Goal: Navigation & Orientation: Understand site structure

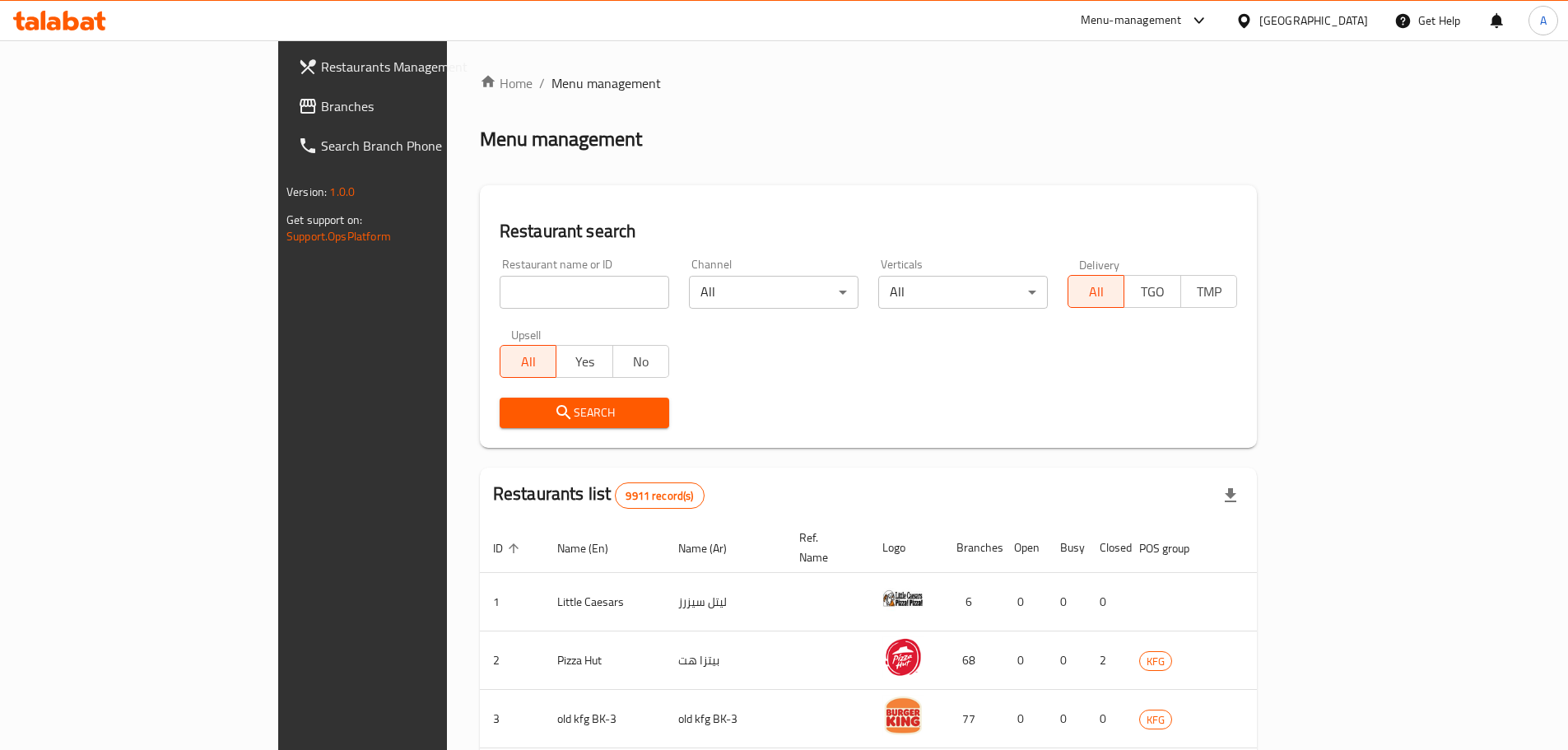
drag, startPoint x: 0, startPoint y: 0, endPoint x: 479, endPoint y: 286, distance: 557.9
click at [499, 286] on input "search" at bounding box center [584, 292] width 169 height 33
type input "albal al"
click button "Search" at bounding box center [584, 413] width 169 height 31
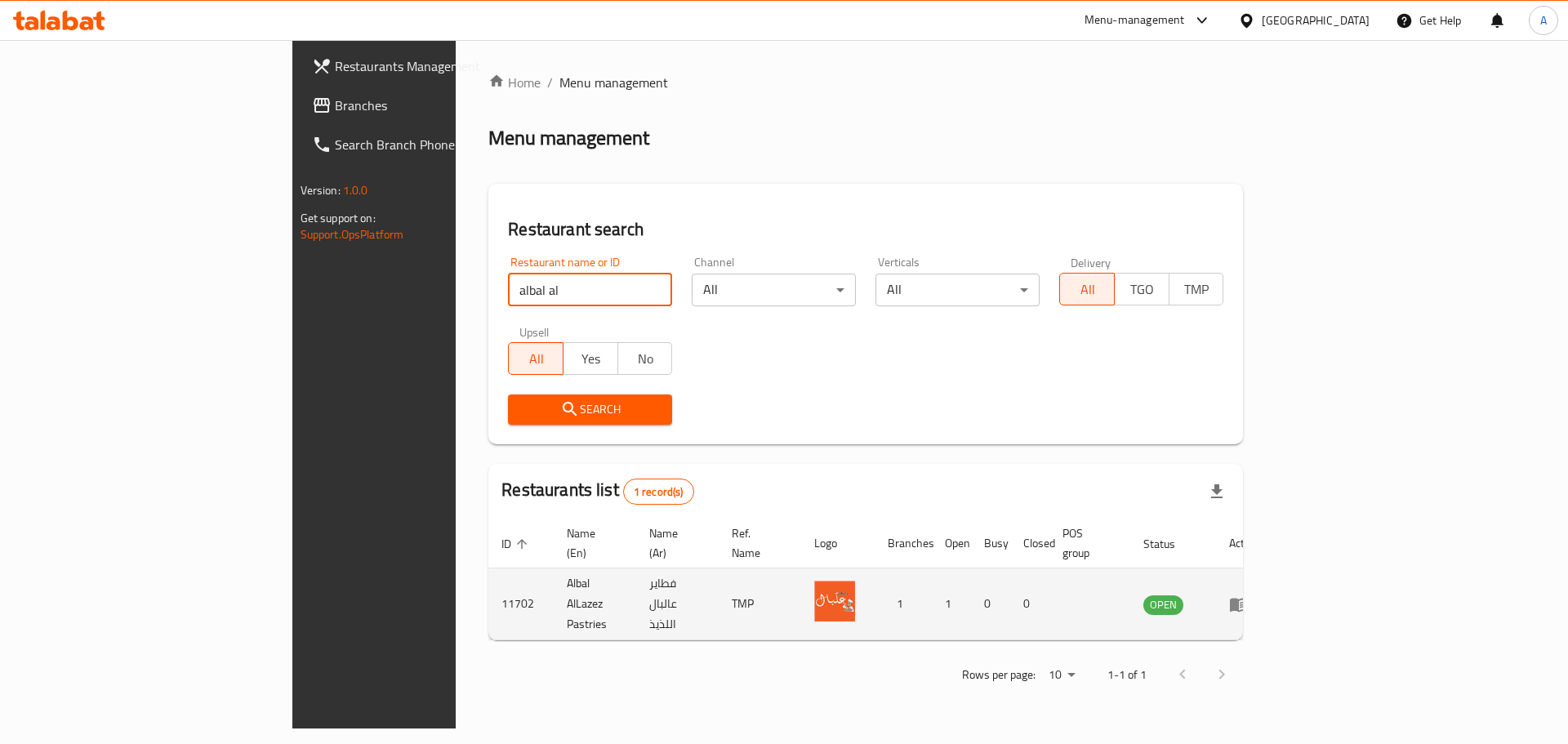
click at [1259, 594] on link "enhanced table" at bounding box center [1245, 604] width 31 height 19
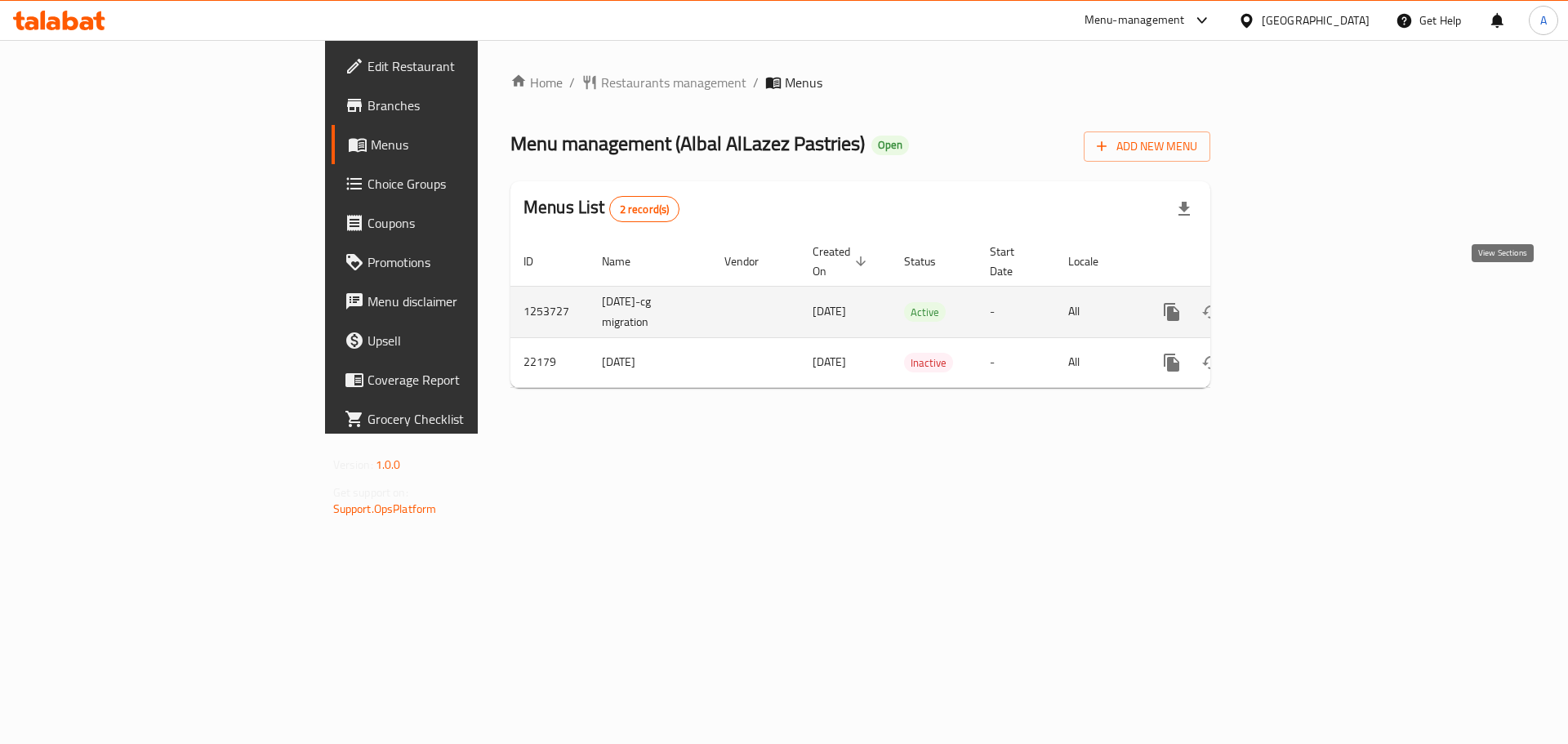
click at [1309, 306] on link "enhanced table" at bounding box center [1289, 312] width 39 height 39
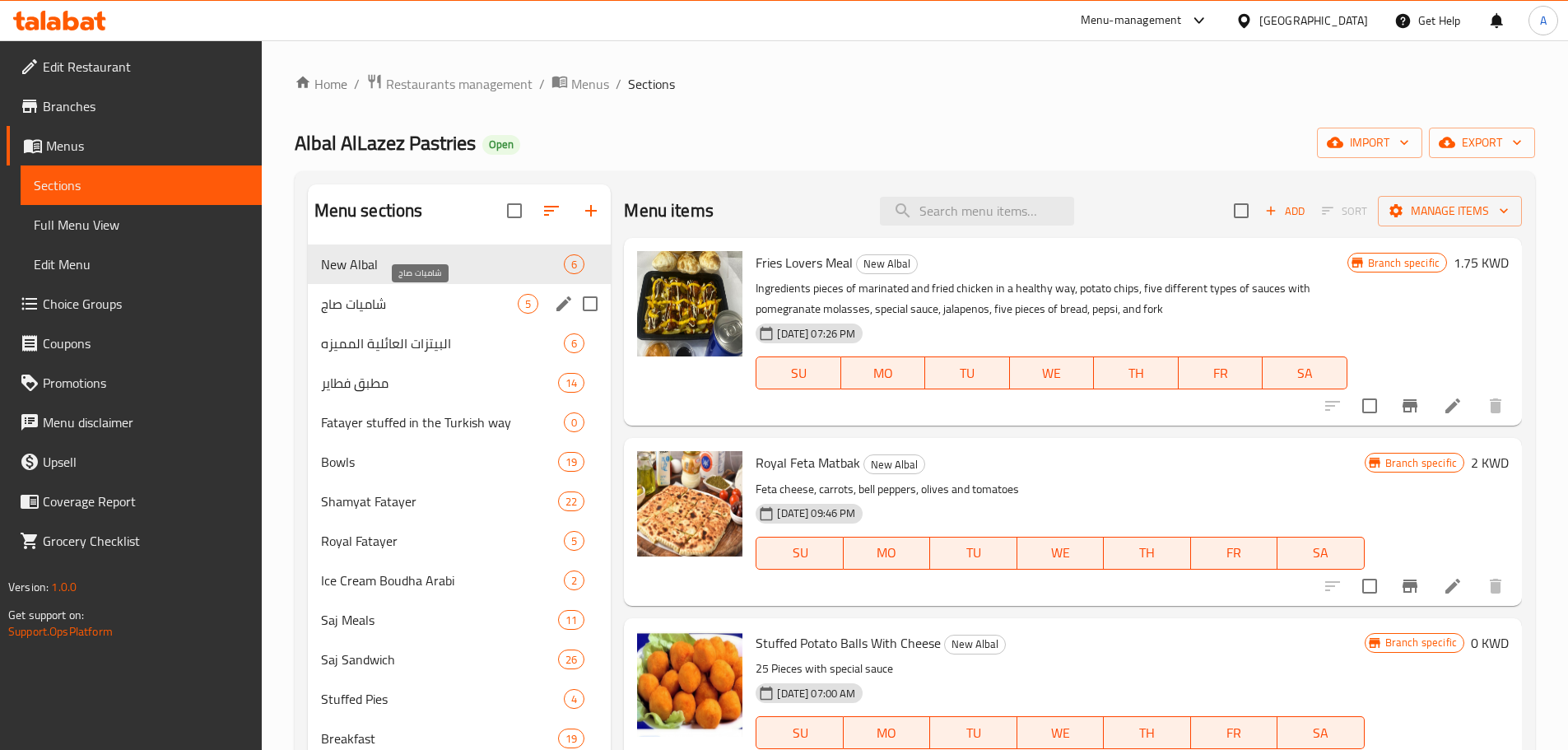
click at [419, 303] on span "شاميات صاج" at bounding box center [419, 303] width 197 height 19
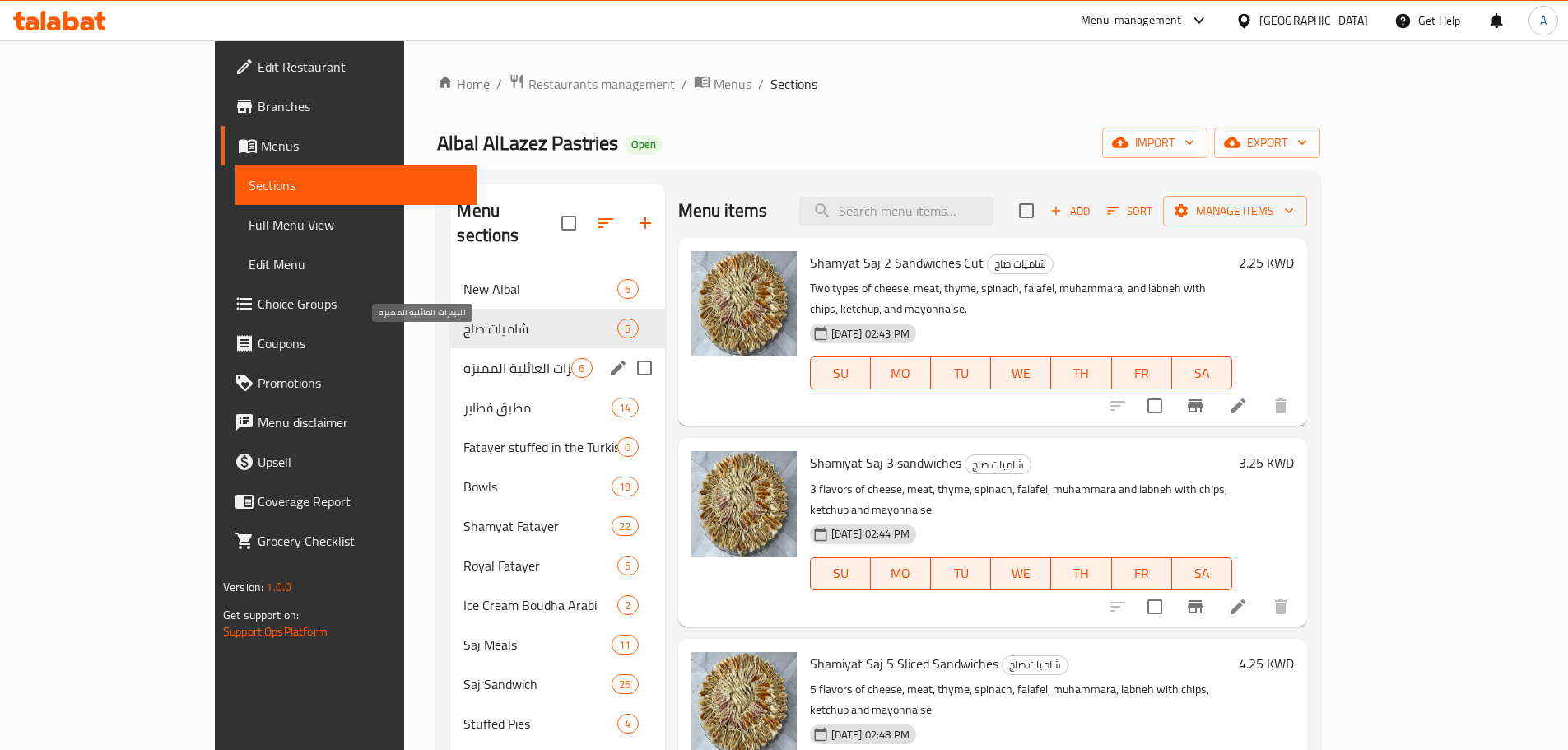
click at [464, 358] on span "البيتزات العائلية المميزه" at bounding box center [518, 367] width 108 height 19
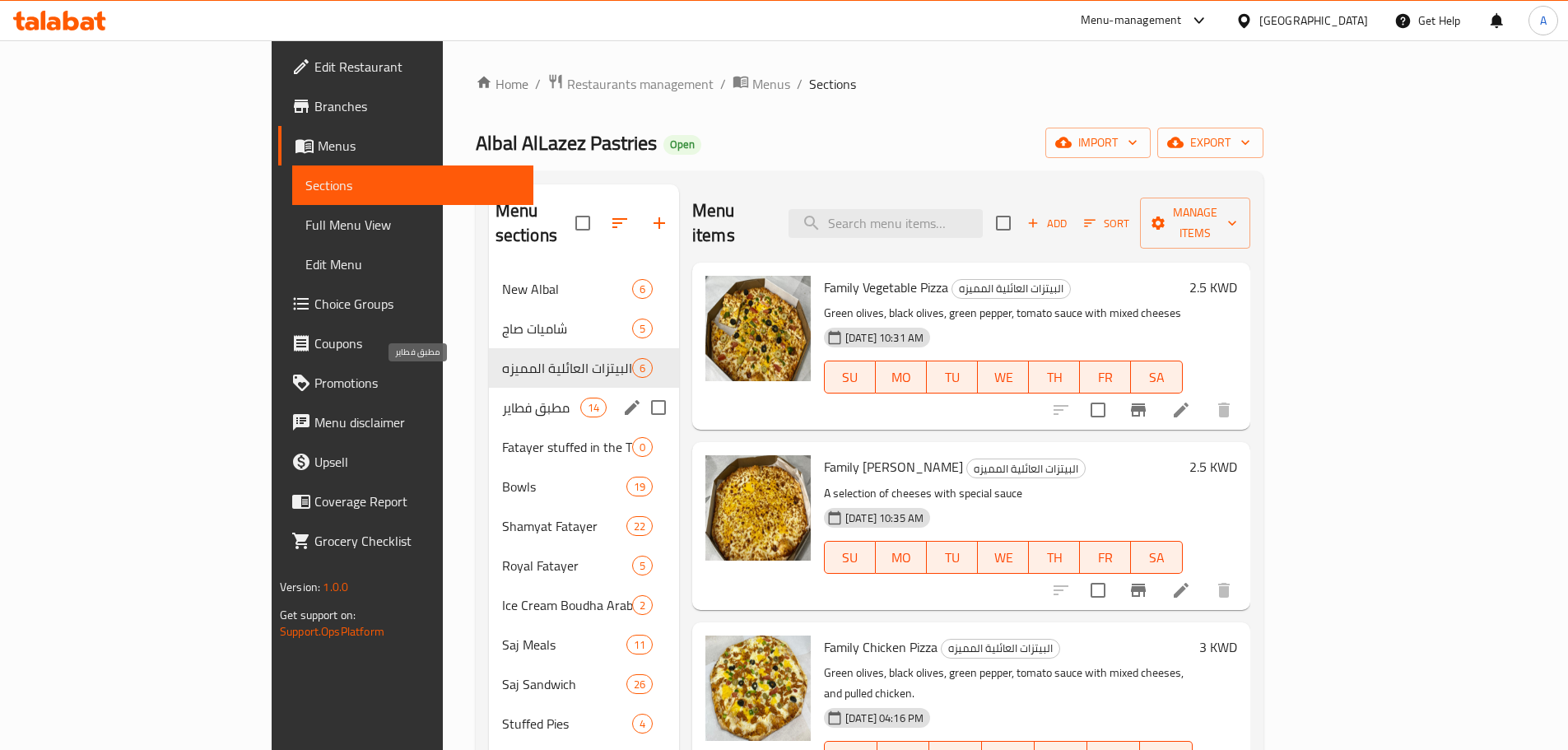
click at [502, 397] on span "مطبق فطاير" at bounding box center [541, 407] width 78 height 19
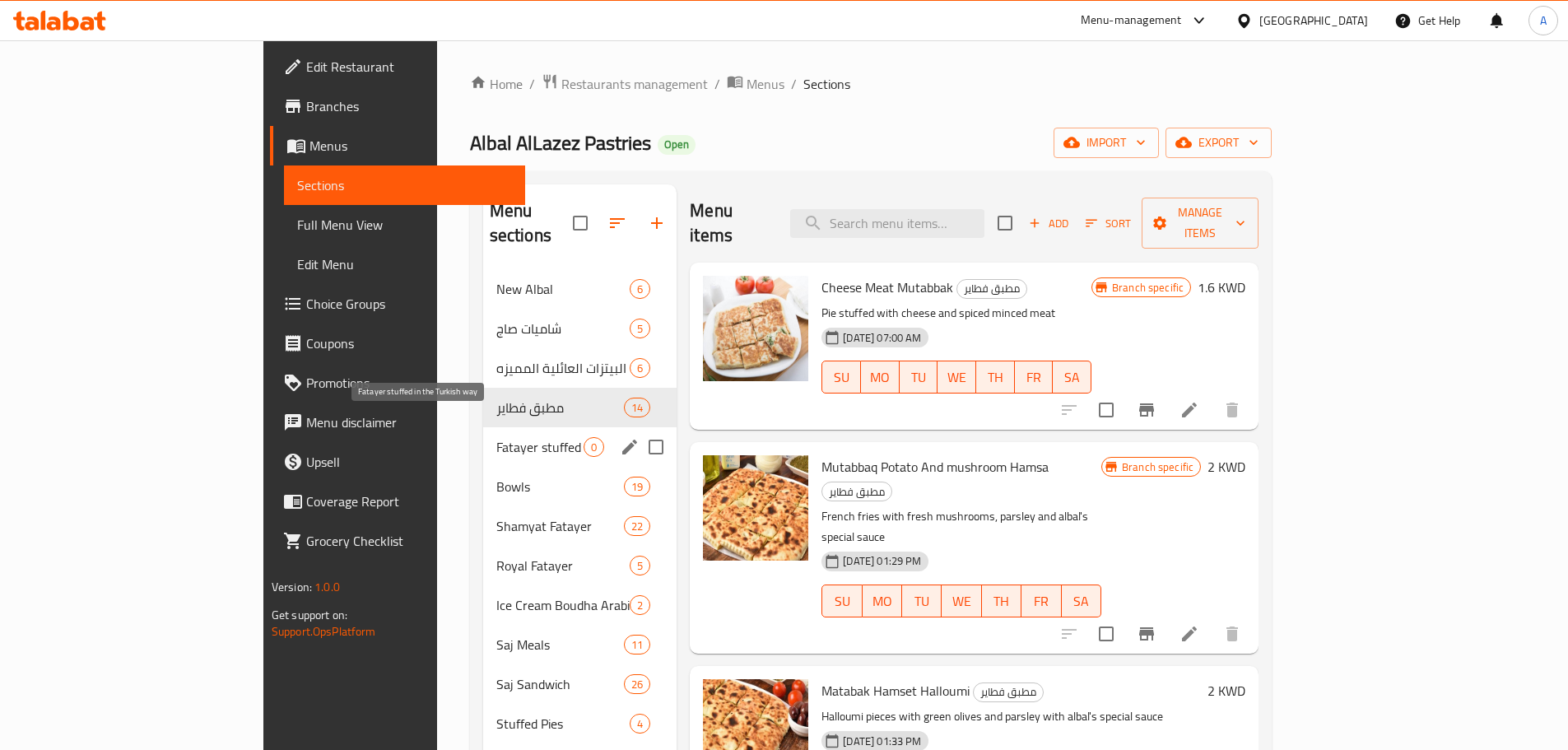
click at [497, 437] on span "Fatayer stuffed in the Turkish way" at bounding box center [540, 447] width 87 height 19
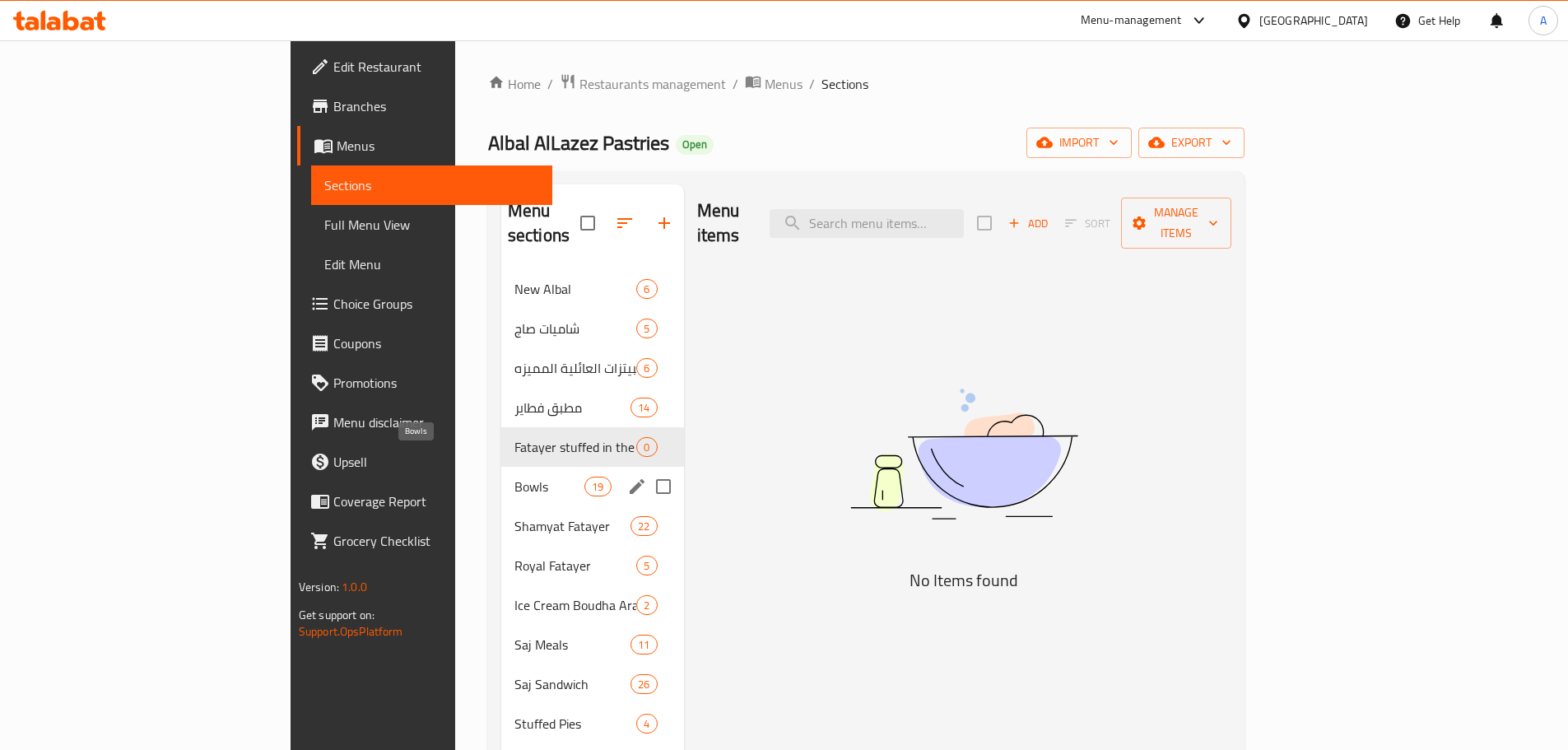
click at [514, 476] on span "Bowls" at bounding box center [549, 486] width 70 height 19
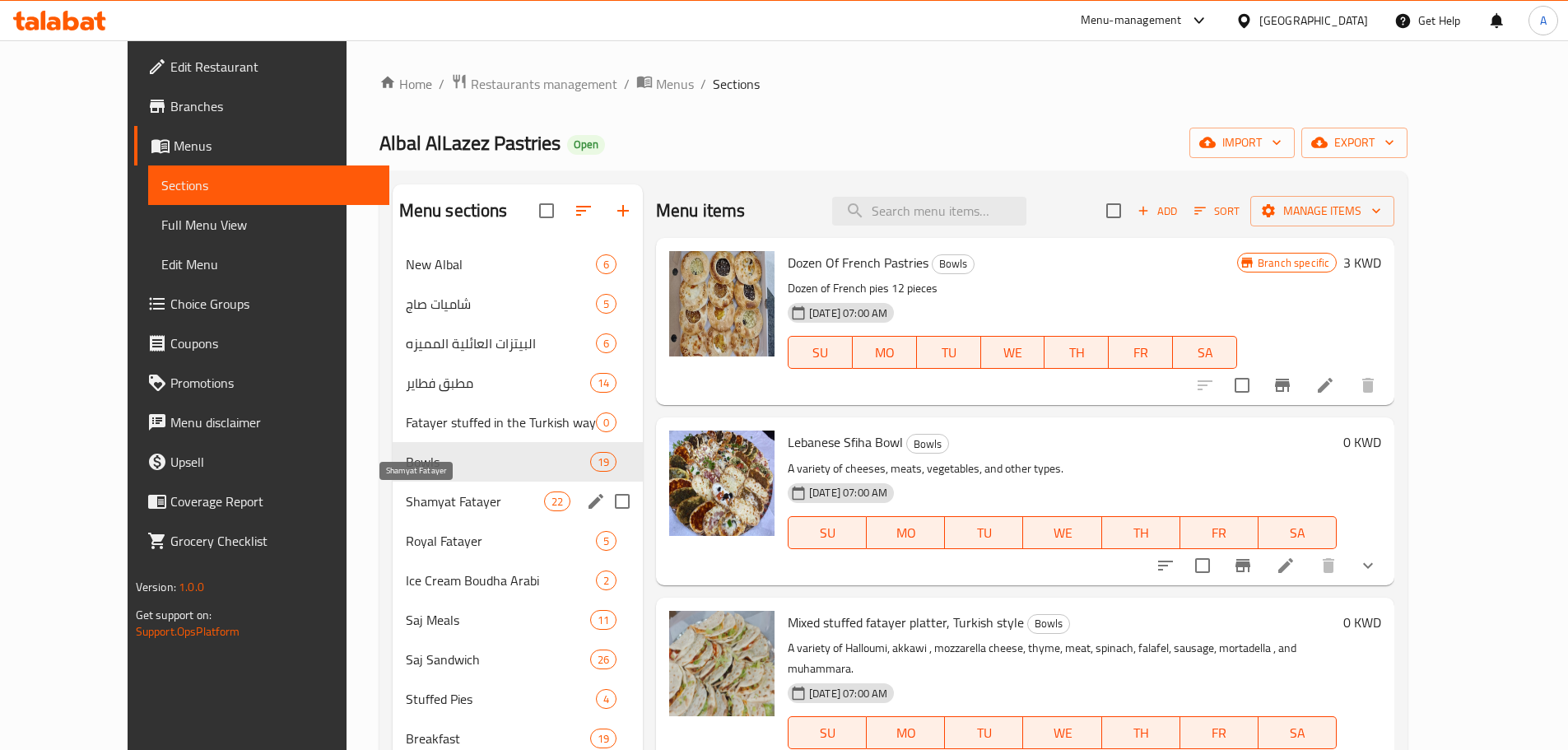
click at [444, 499] on span "Shamyat Fatayer" at bounding box center [474, 501] width 138 height 19
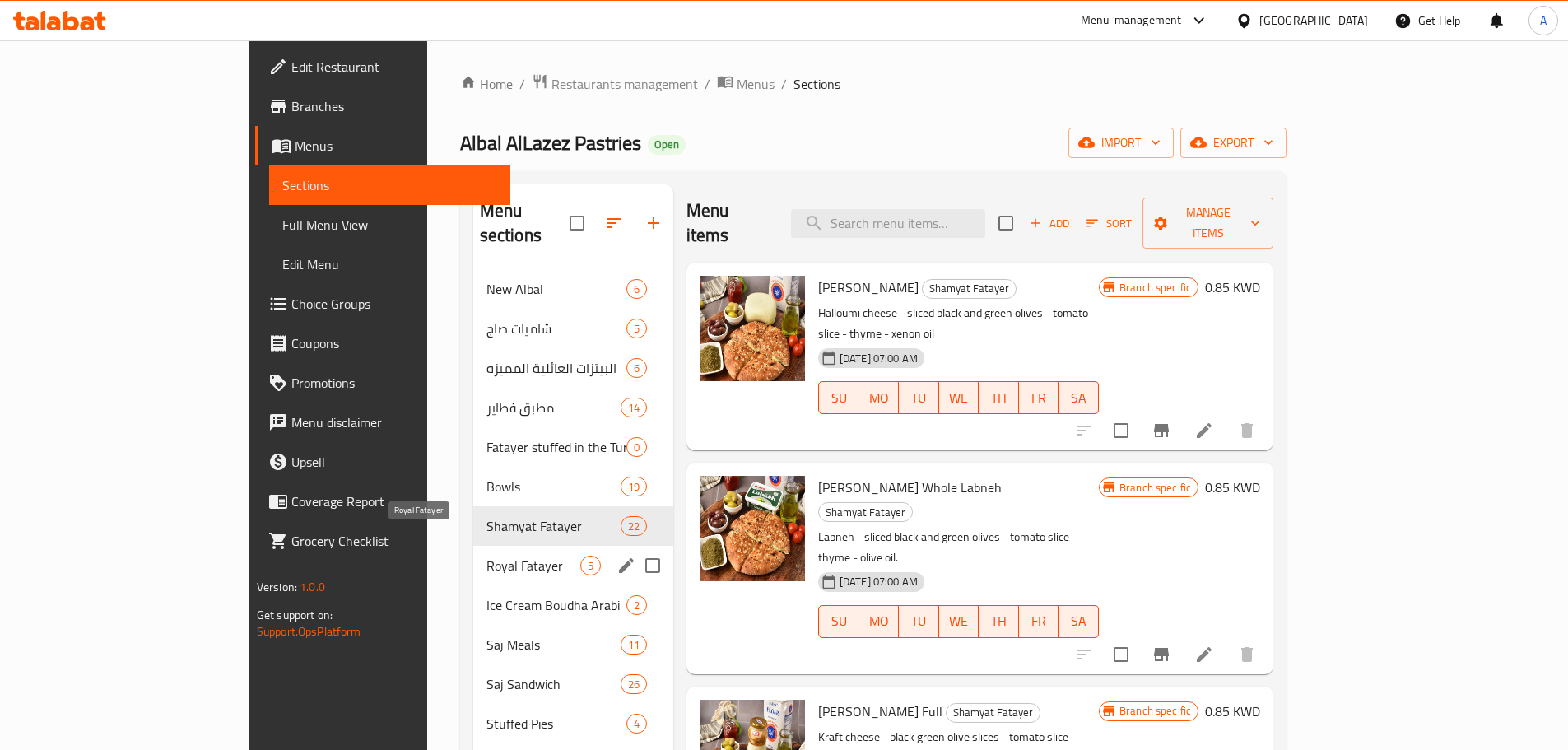
click at [486, 556] on span "Royal Fatayer" at bounding box center [532, 565] width 94 height 19
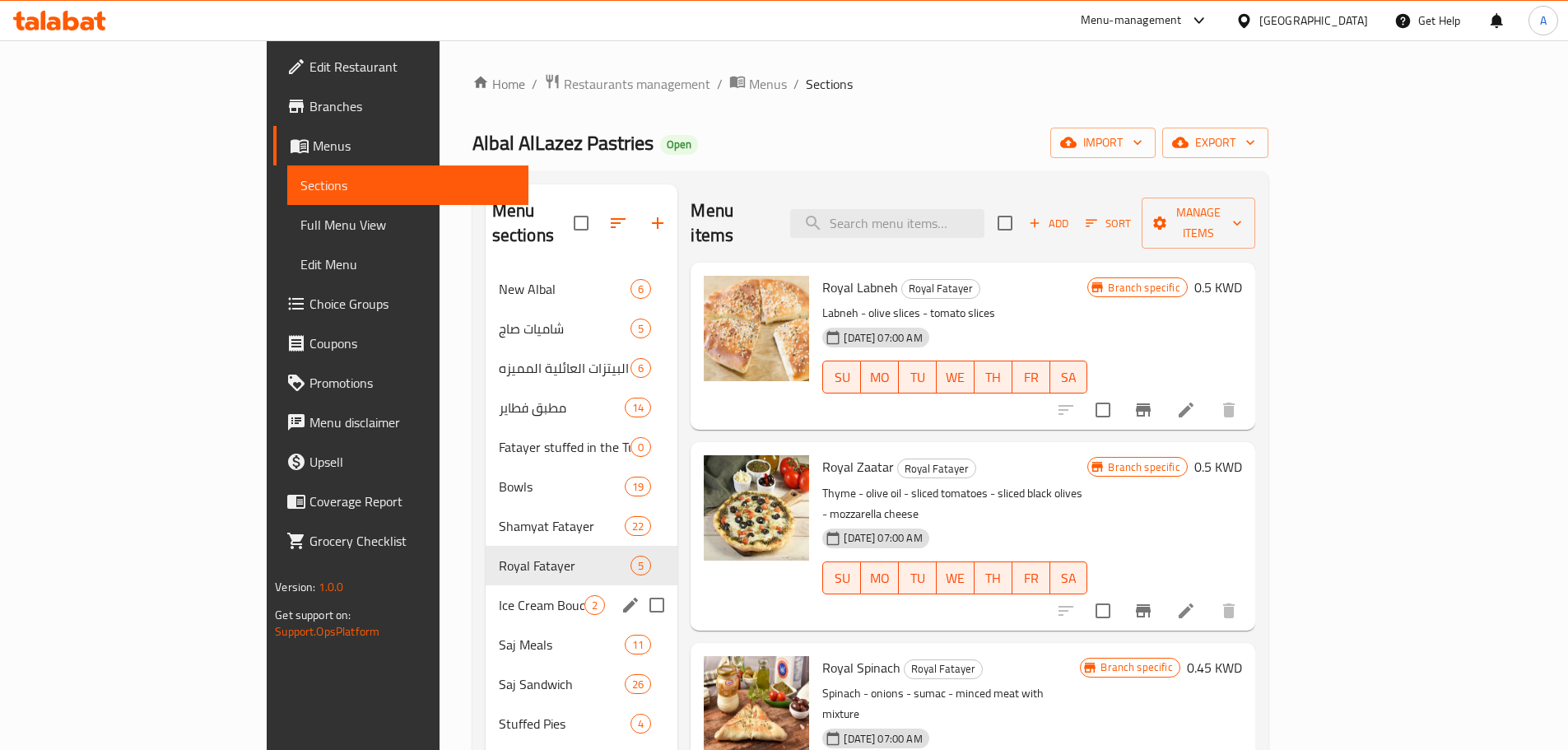
click at [486, 586] on div "Ice Cream Boudha Arabi 2" at bounding box center [582, 605] width 192 height 40
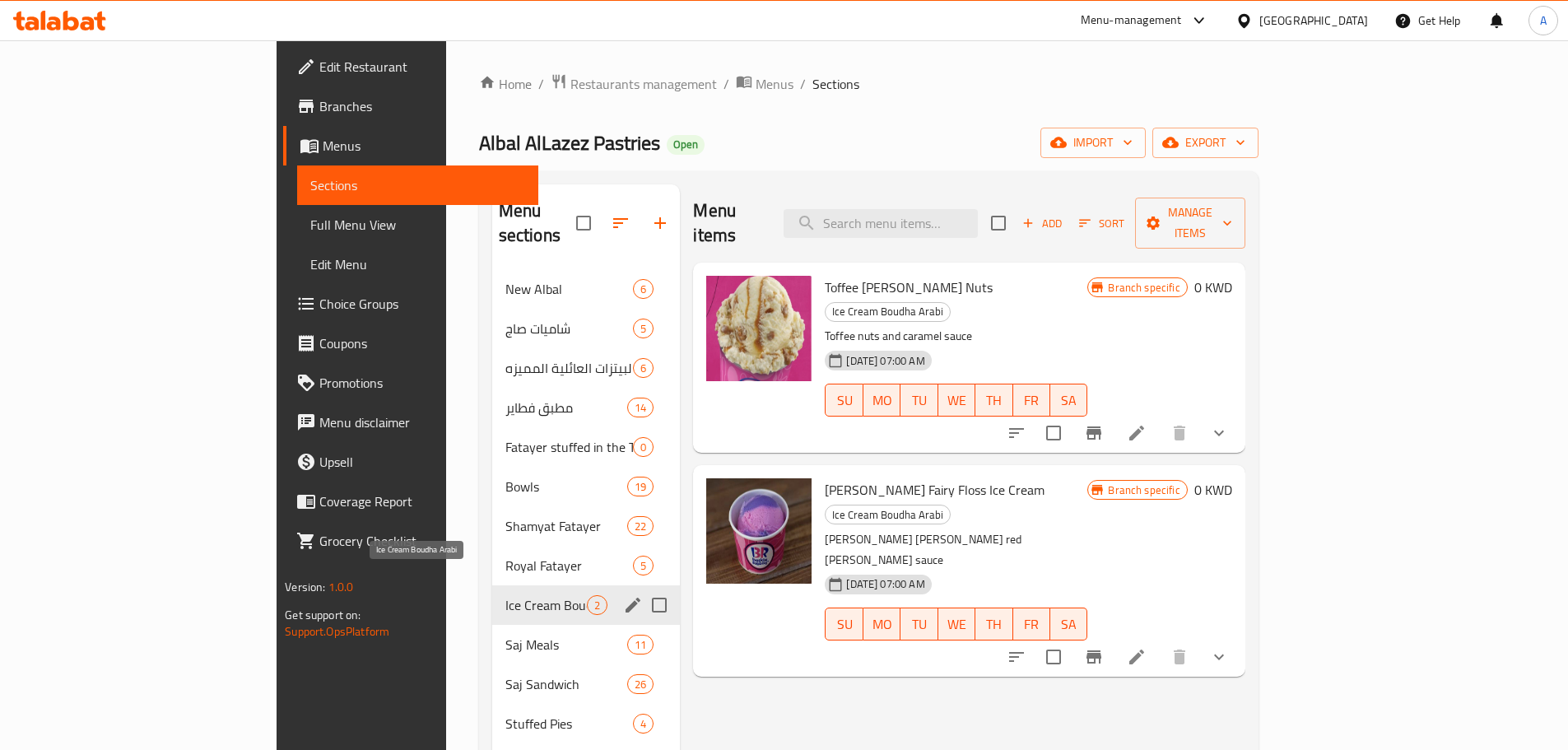
click at [492, 596] on div "Ice Cream Boudha Arabi 2" at bounding box center [585, 605] width 188 height 40
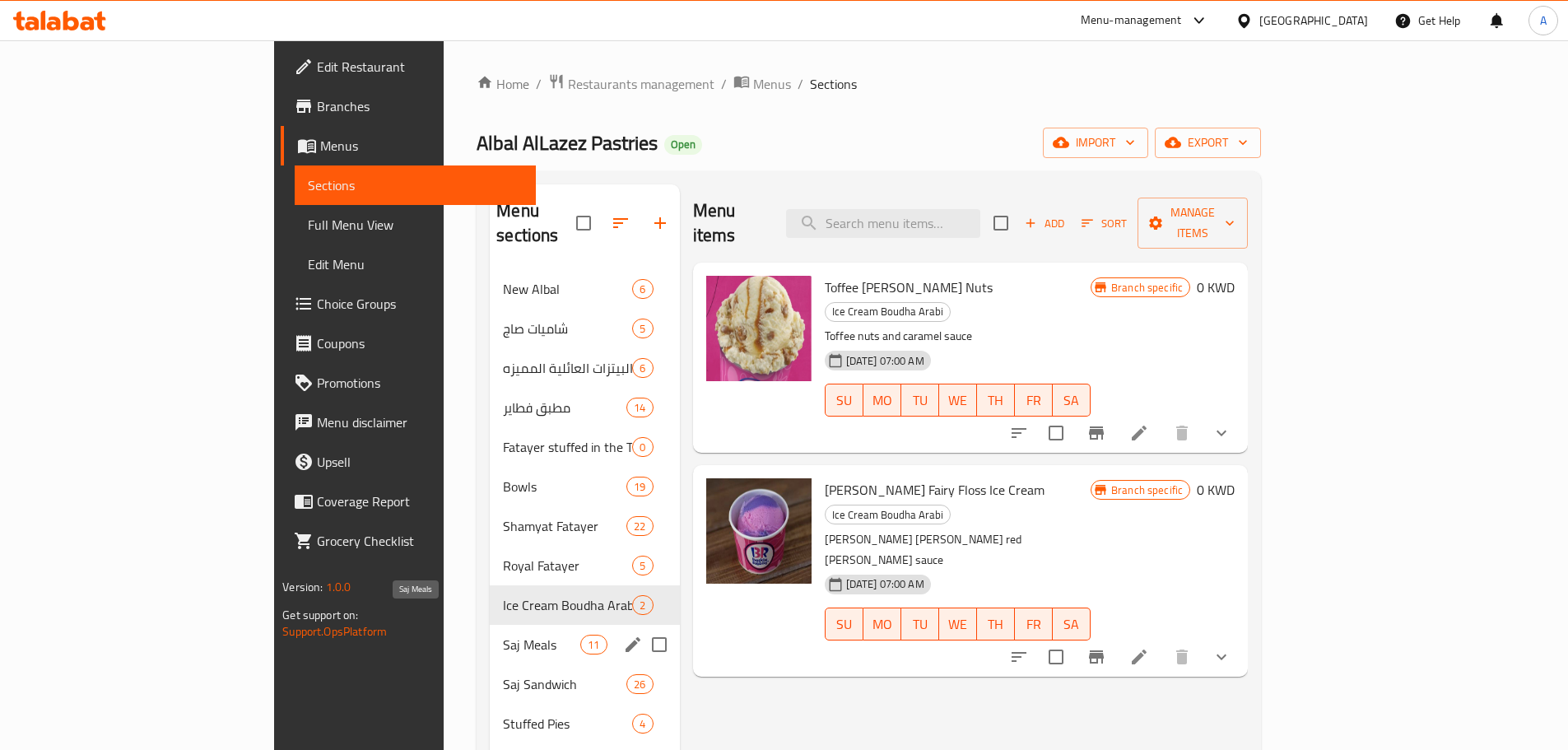
click at [502, 635] on span "Saj Meals" at bounding box center [541, 645] width 77 height 19
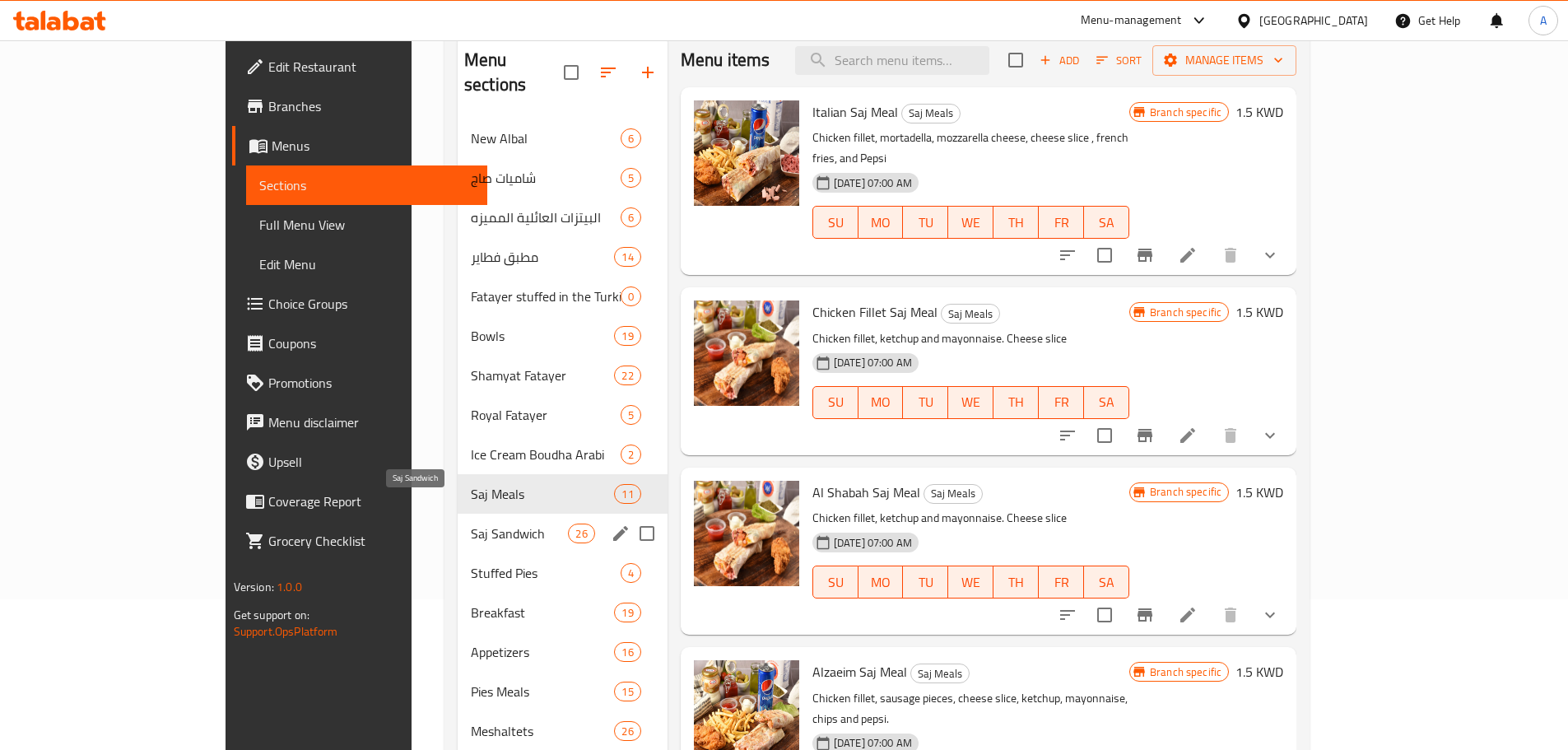
scroll to position [164, 0]
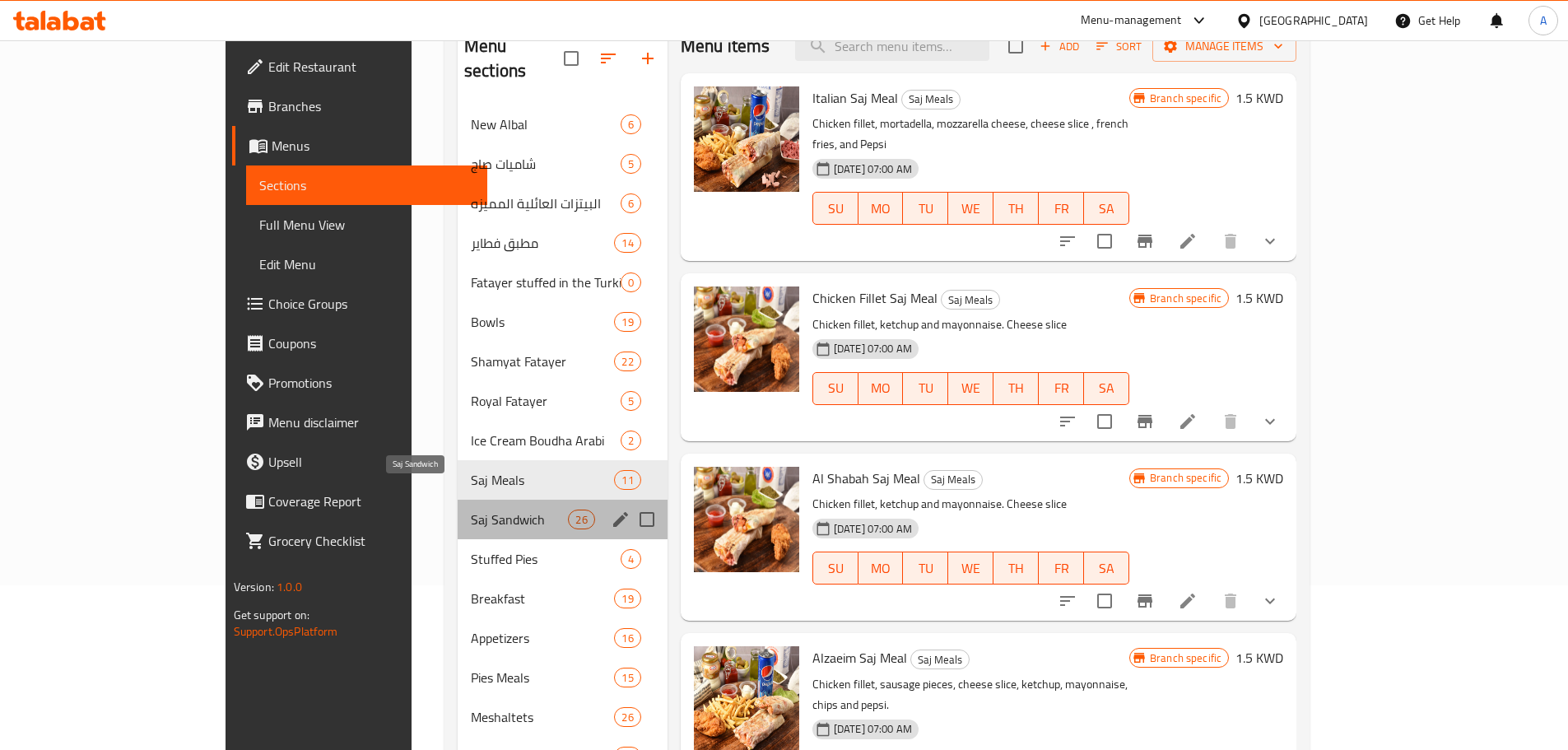
click at [470, 509] on span "Saj Sandwich" at bounding box center [519, 519] width 98 height 19
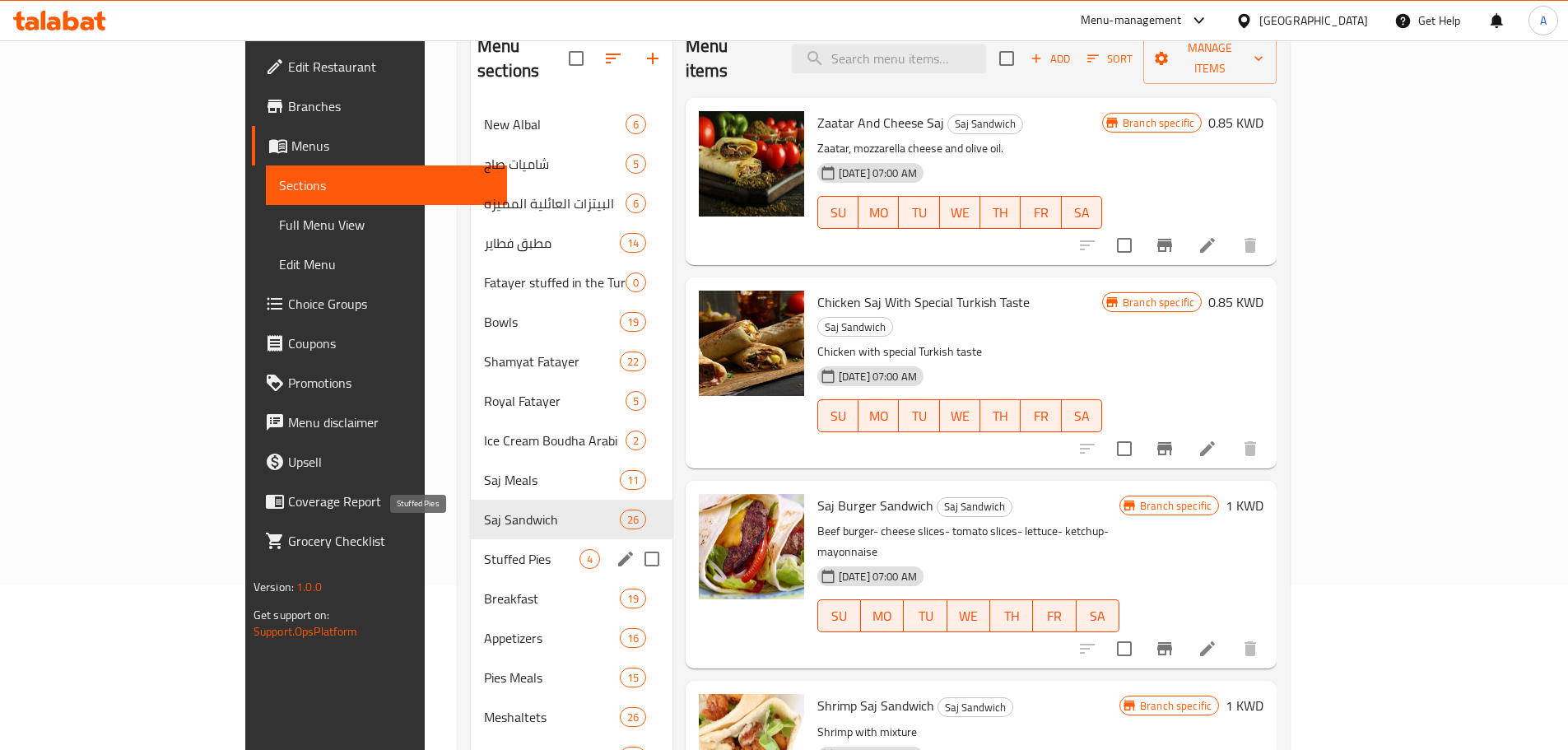
click at [484, 549] on span "Stuffed Pies" at bounding box center [531, 559] width 96 height 19
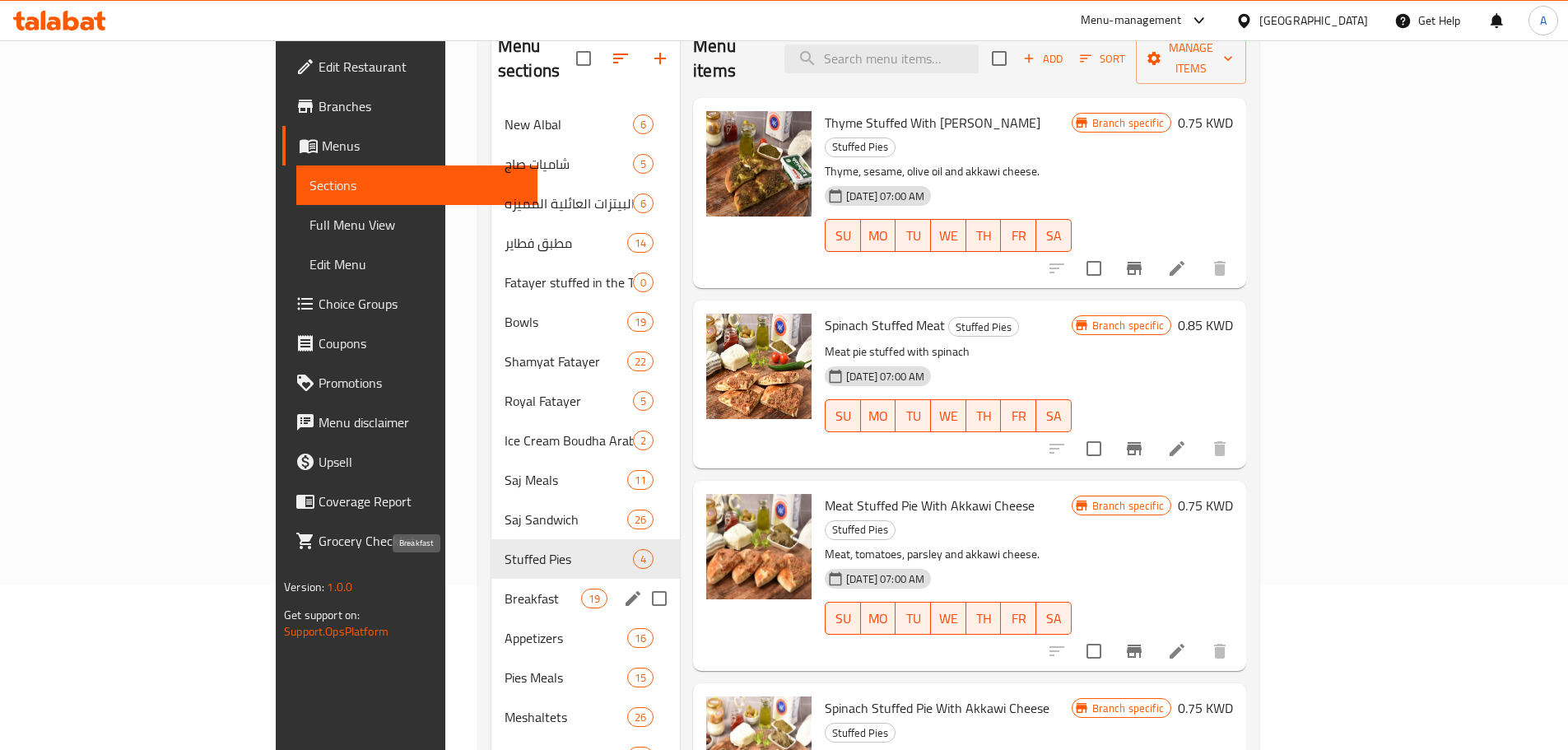
click at [504, 589] on span "Breakfast" at bounding box center [542, 598] width 76 height 19
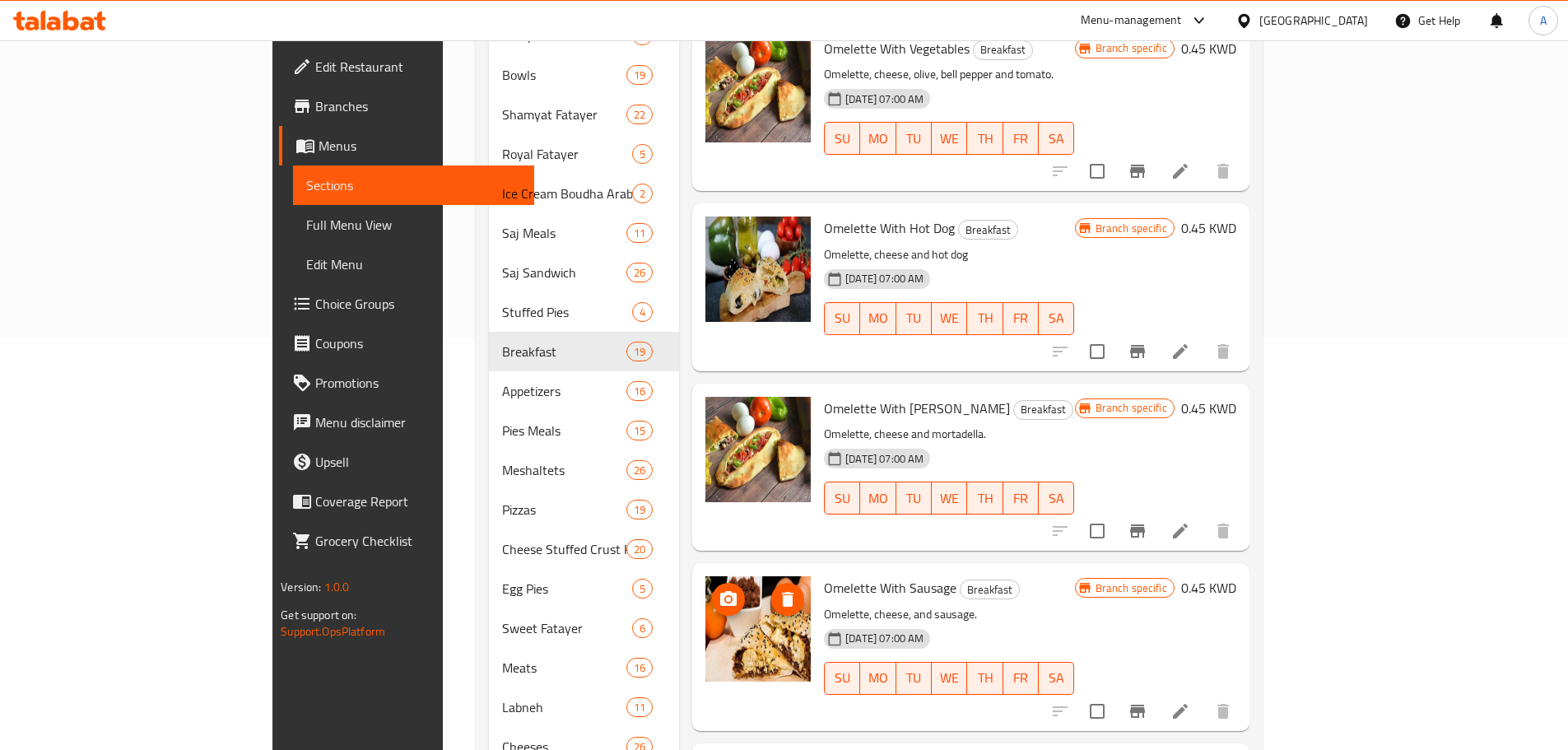
scroll to position [330, 0]
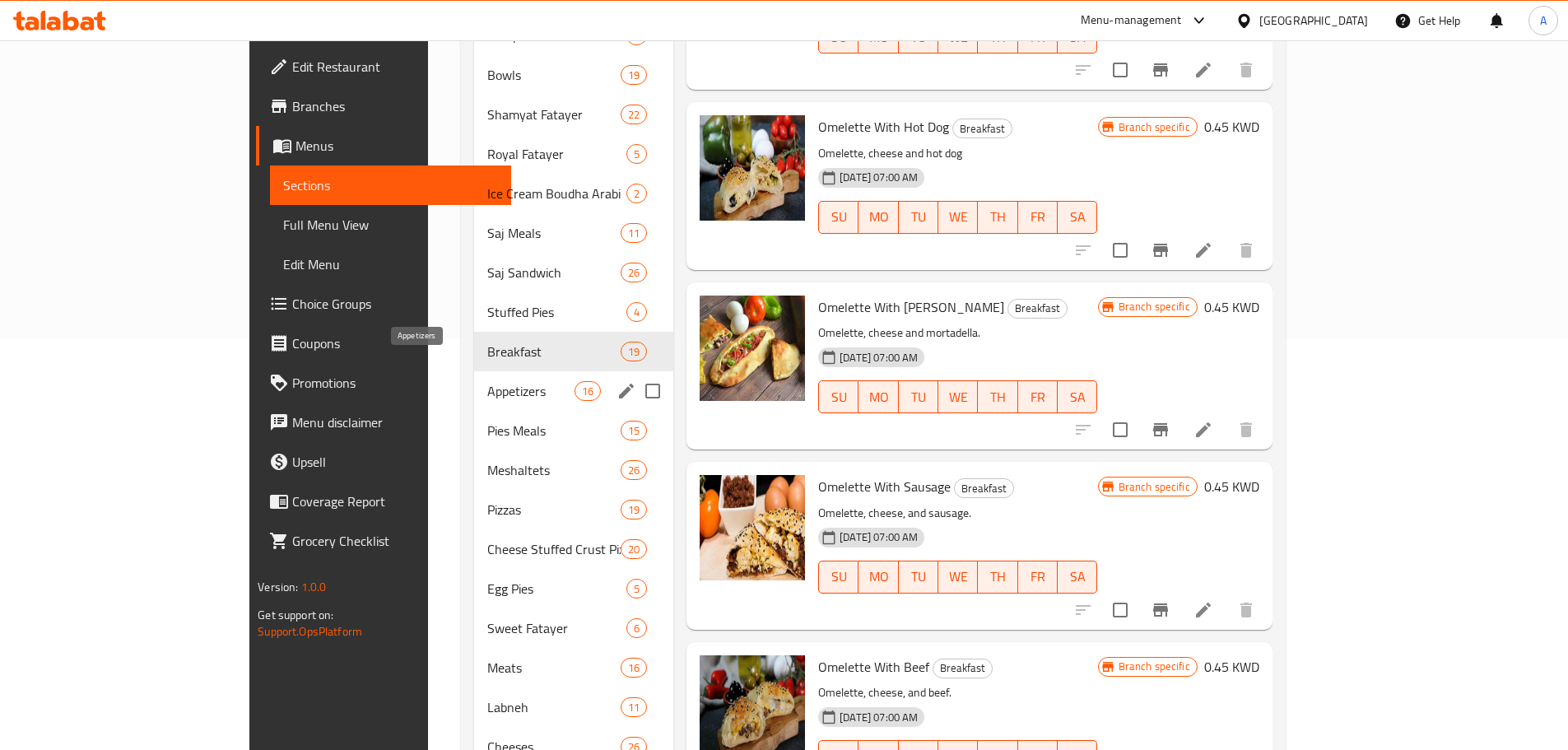
click at [487, 381] on span "Appetizers" at bounding box center [530, 390] width 87 height 19
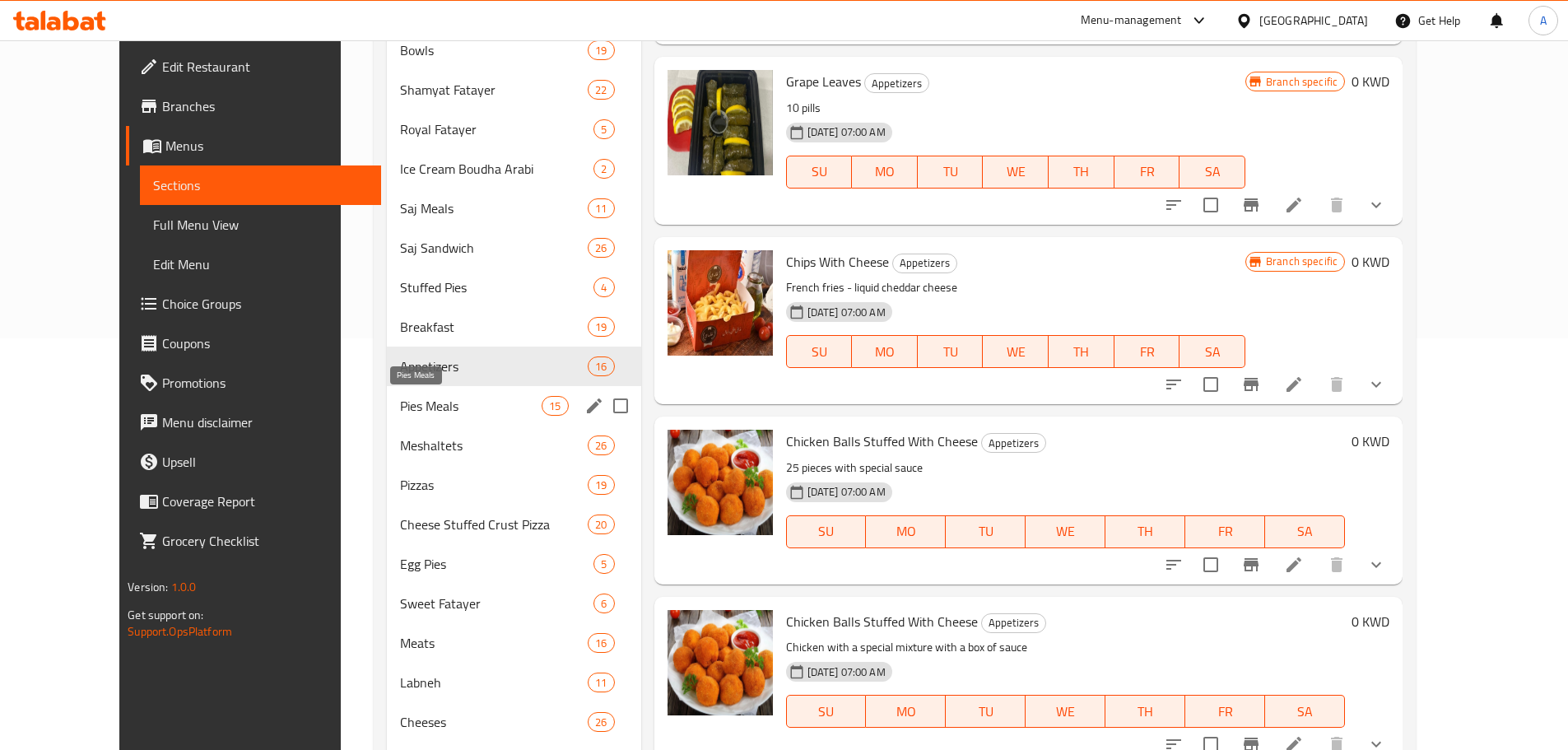
click at [450, 414] on span "Pies Meals" at bounding box center [470, 406] width 141 height 19
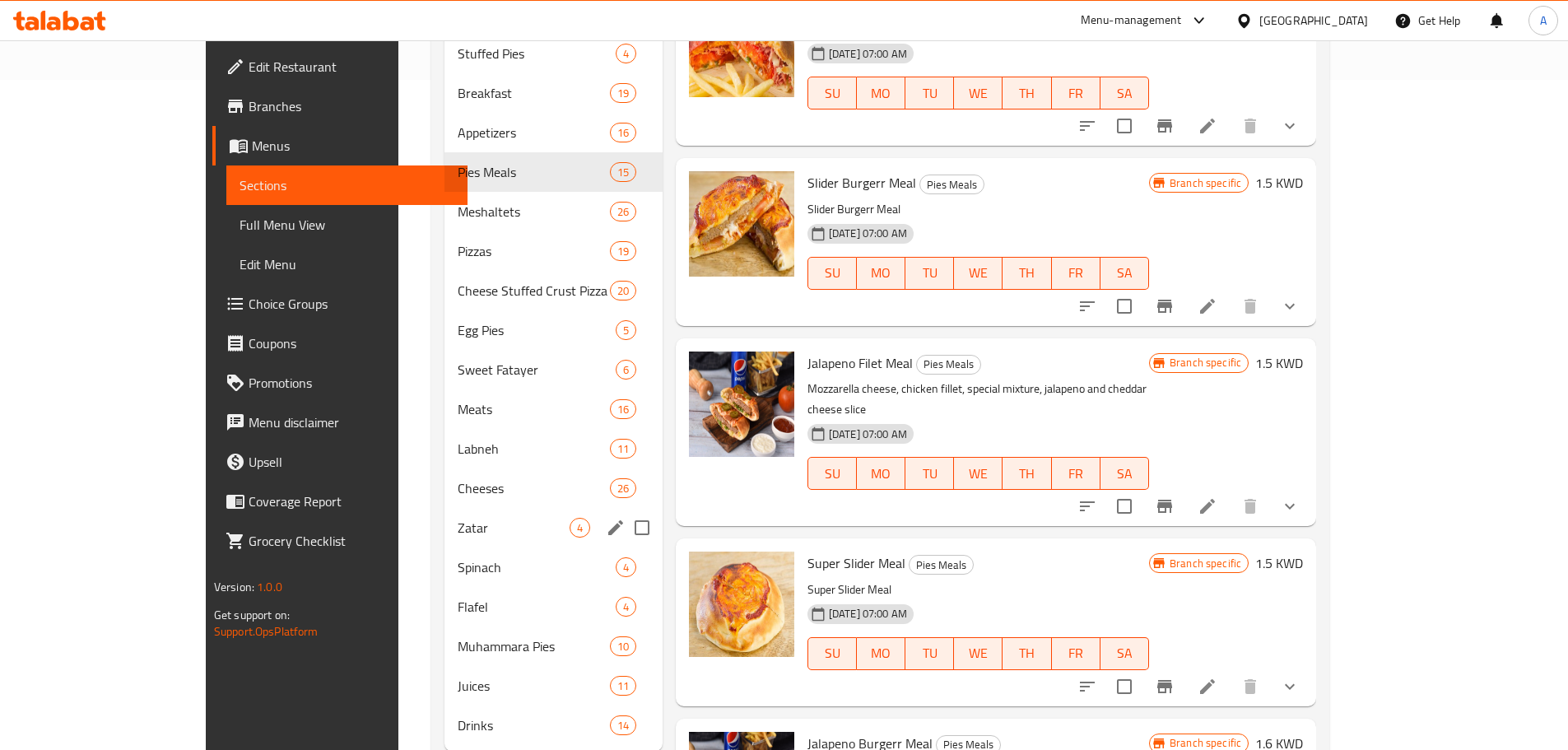
scroll to position [693, 0]
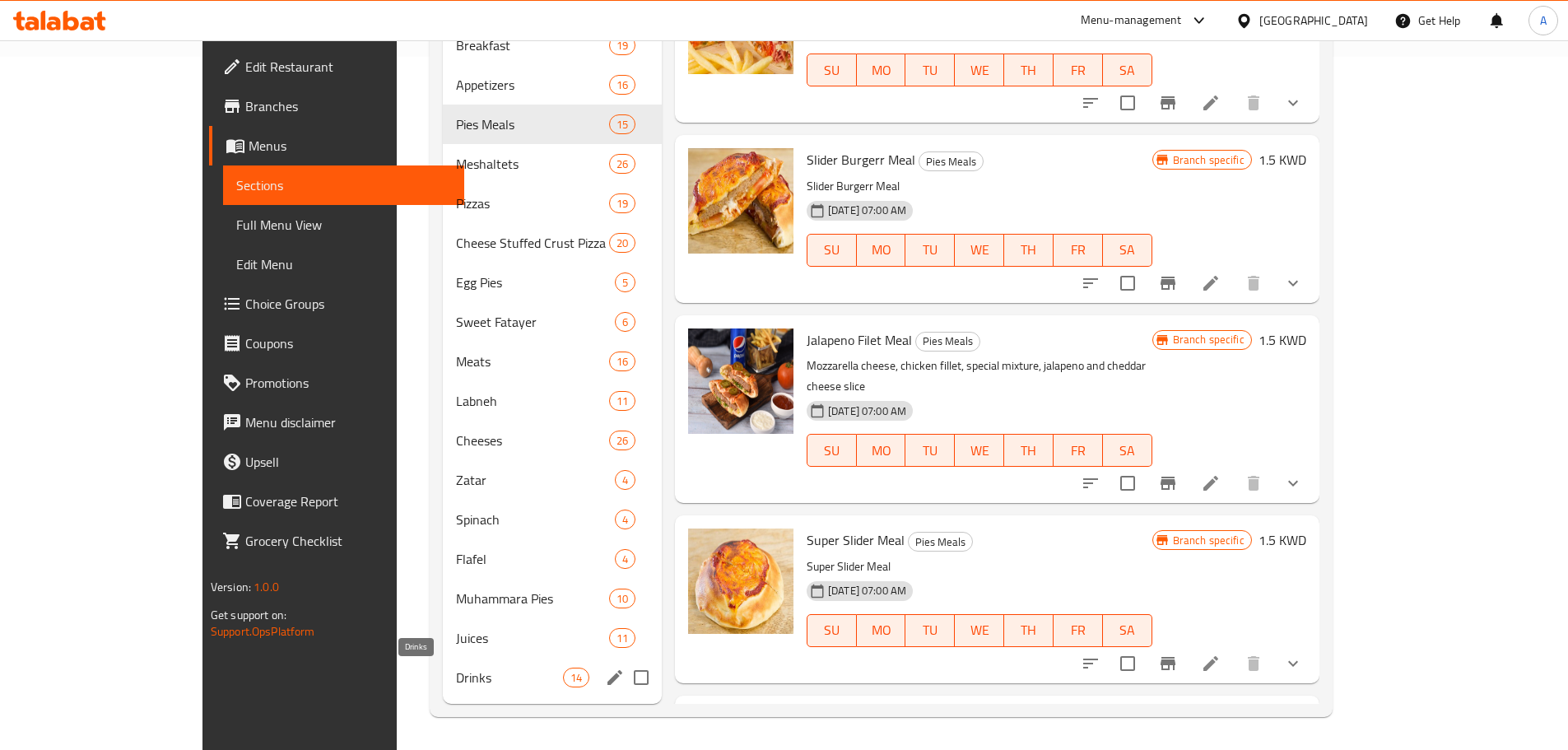
click at [456, 684] on span "Drinks" at bounding box center [509, 678] width 107 height 19
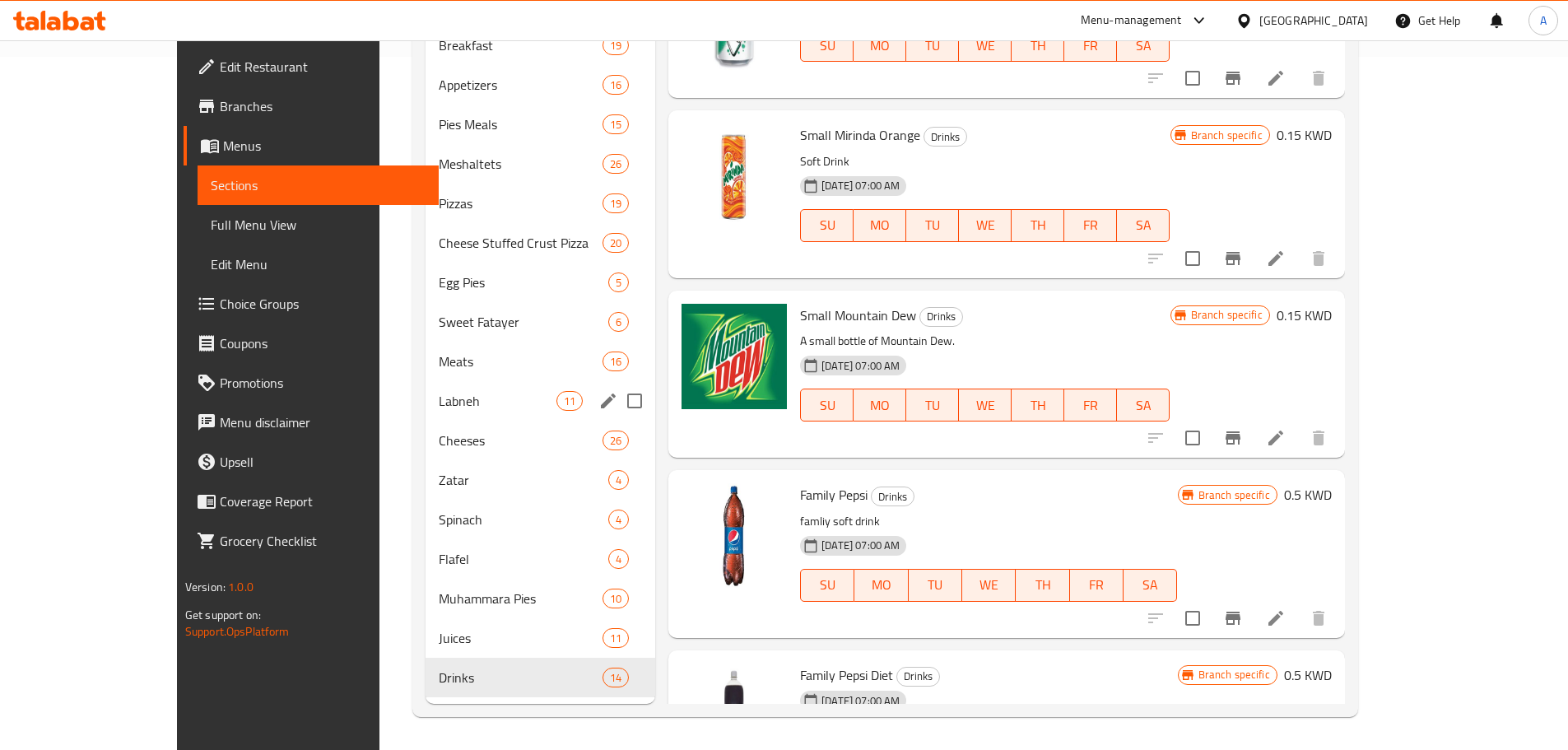
click at [425, 389] on div "Labneh 11" at bounding box center [540, 400] width 230 height 40
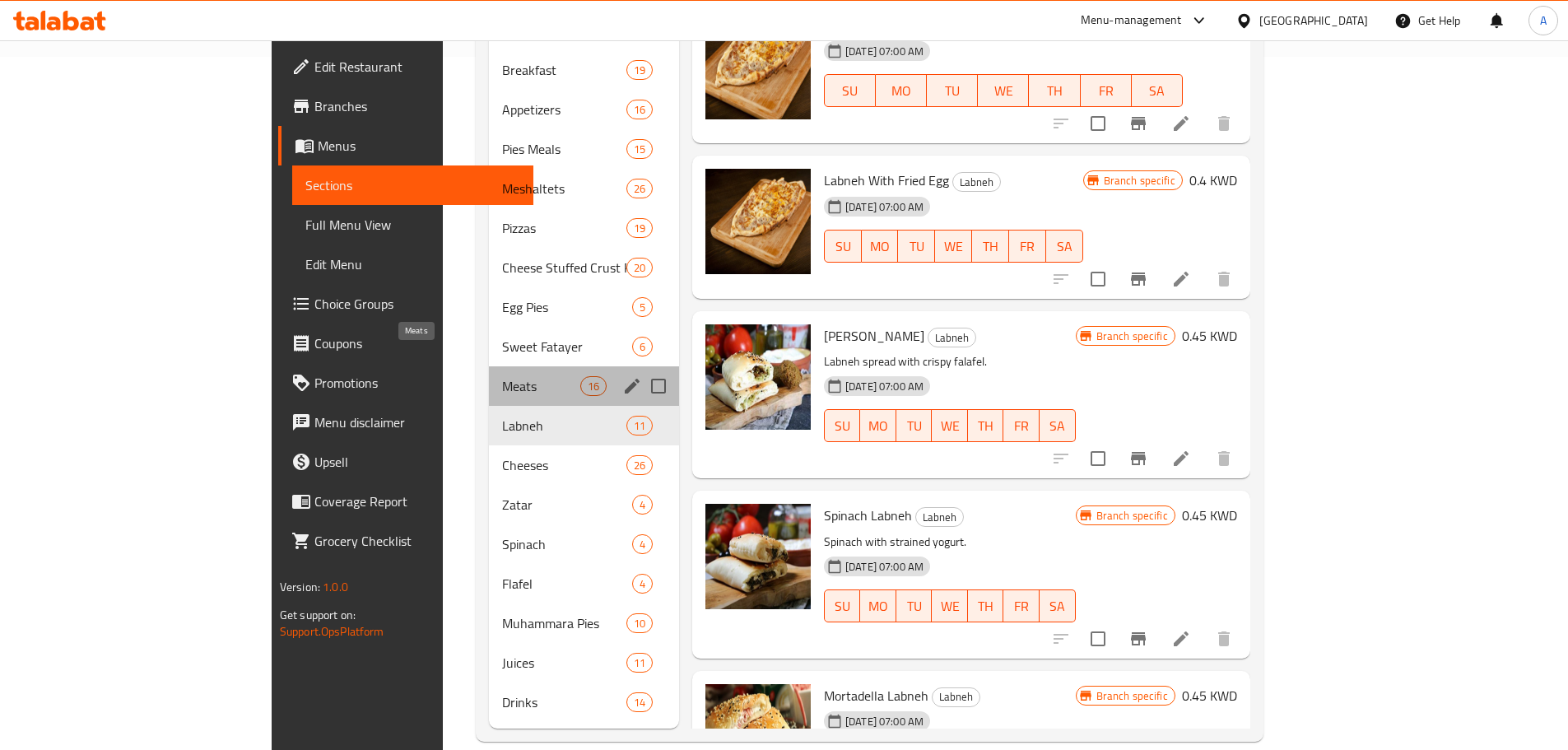
click at [502, 376] on span "Meats" at bounding box center [541, 386] width 78 height 19
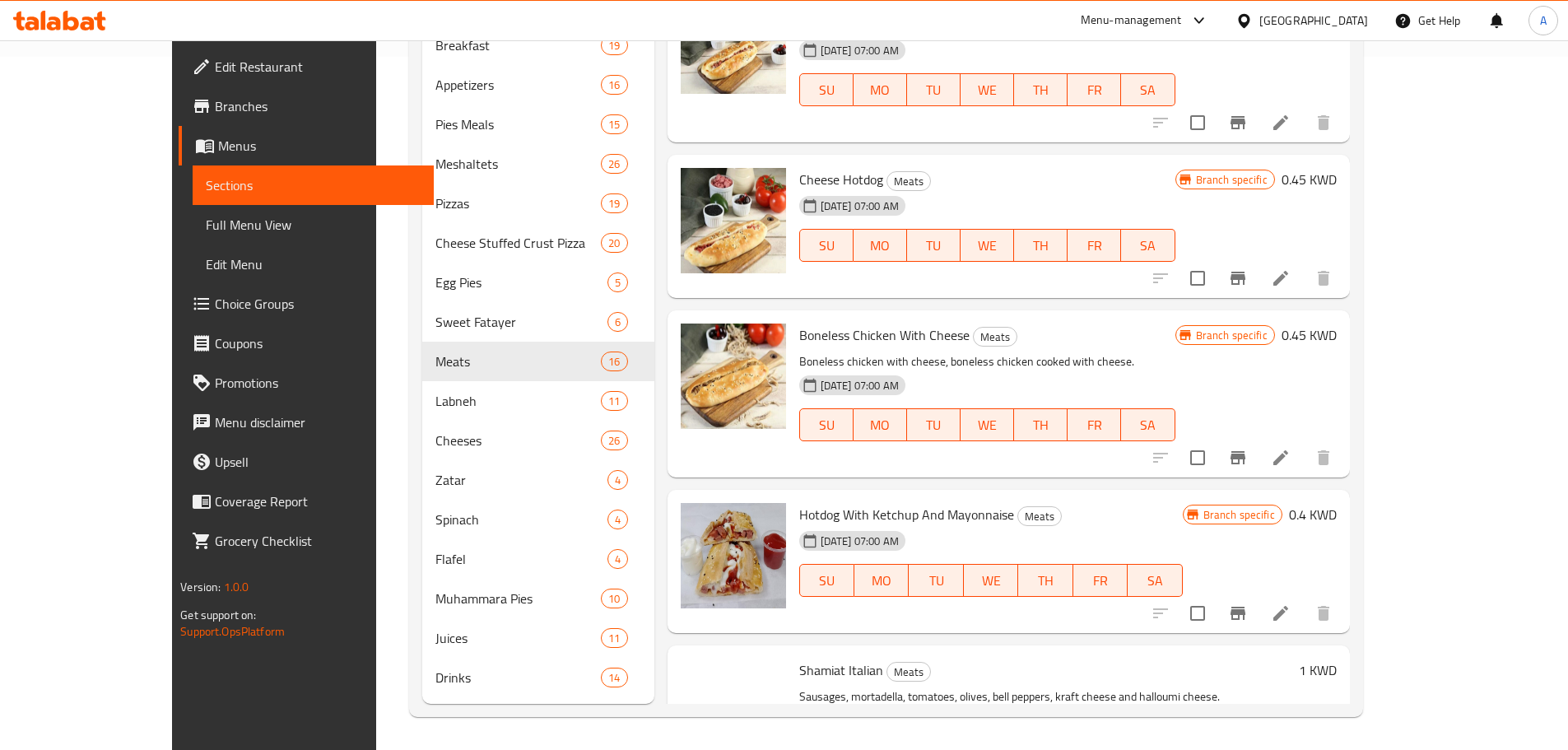
scroll to position [1070, 0]
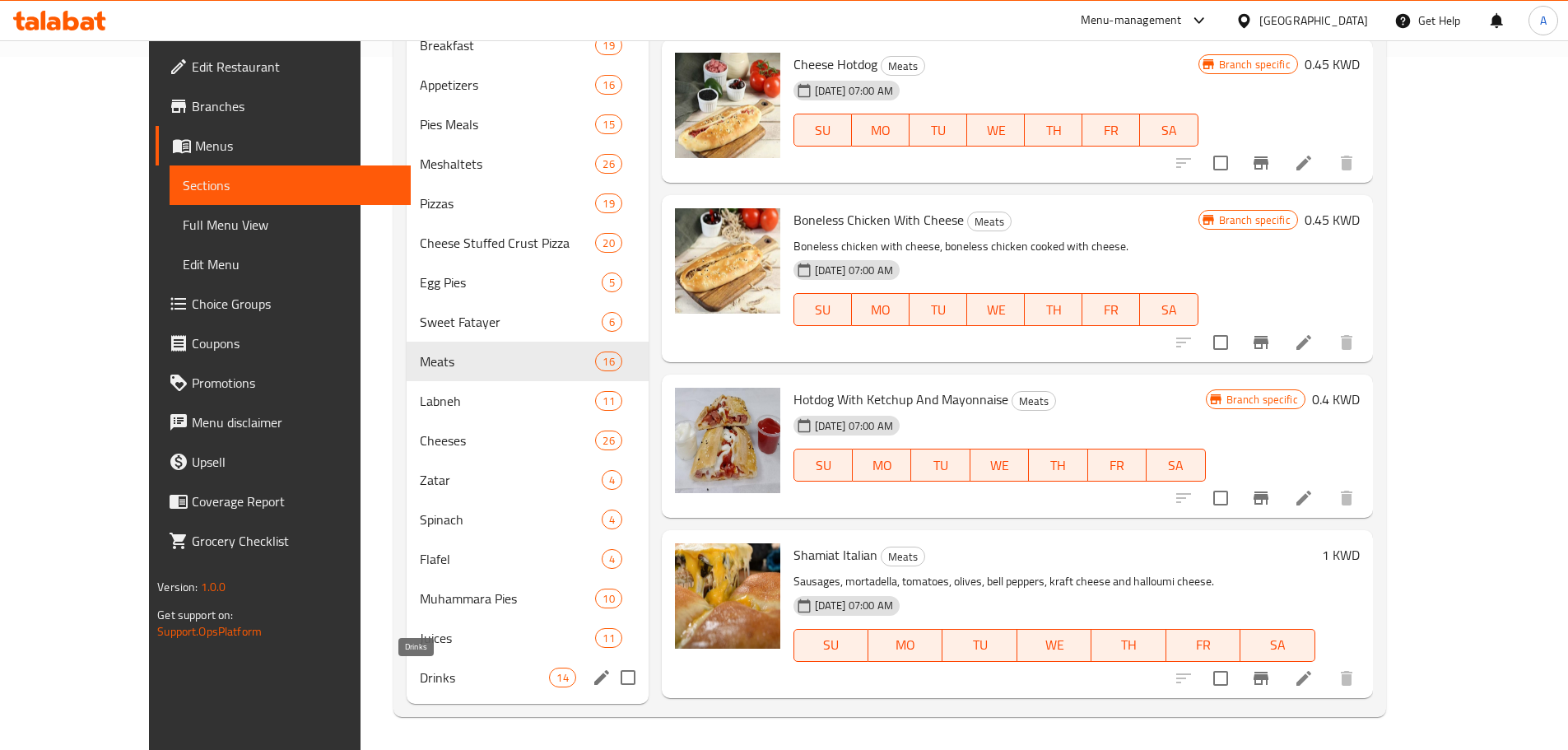
click at [476, 669] on span "Drinks" at bounding box center [484, 678] width 129 height 19
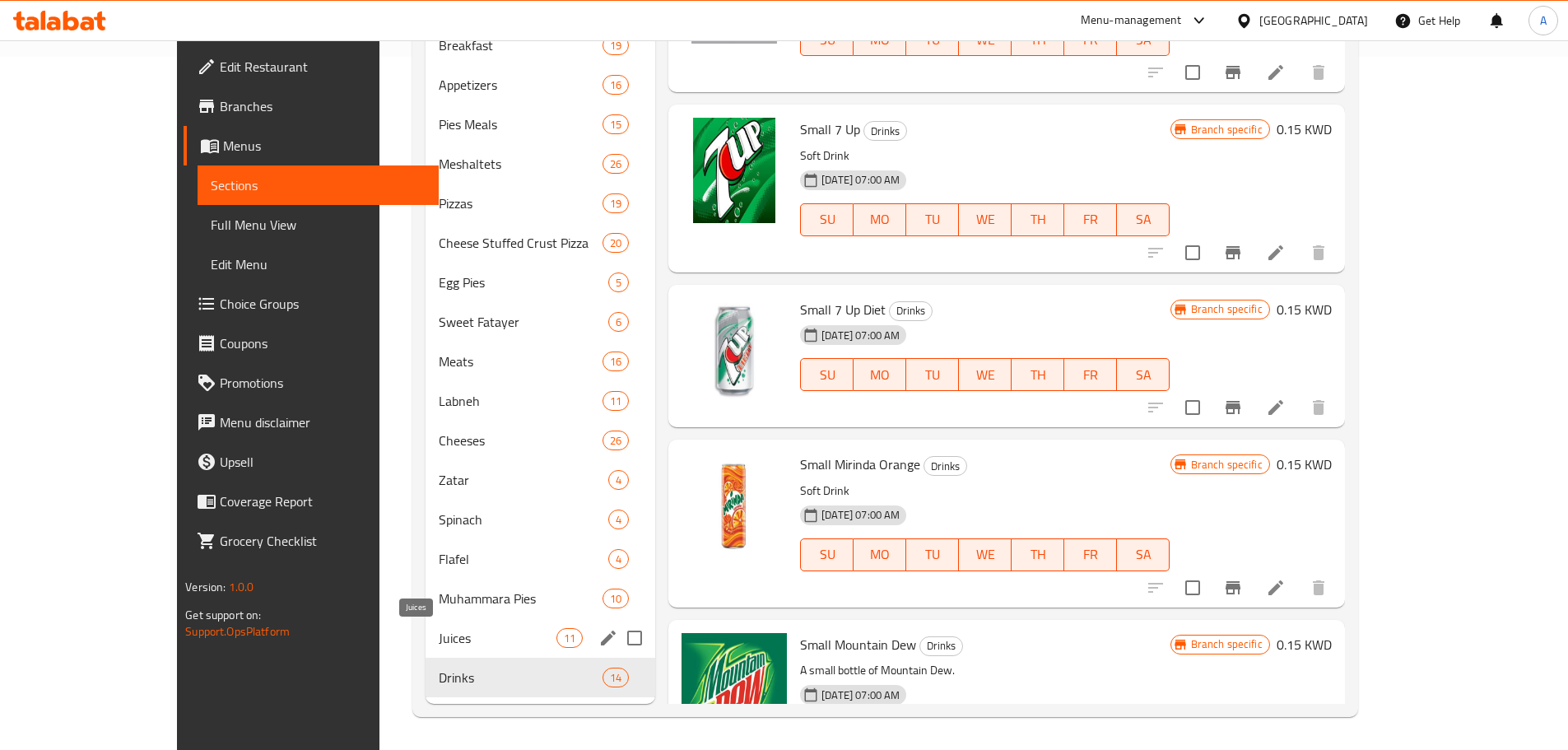
click at [453, 640] on span "Juices" at bounding box center [498, 638] width 118 height 19
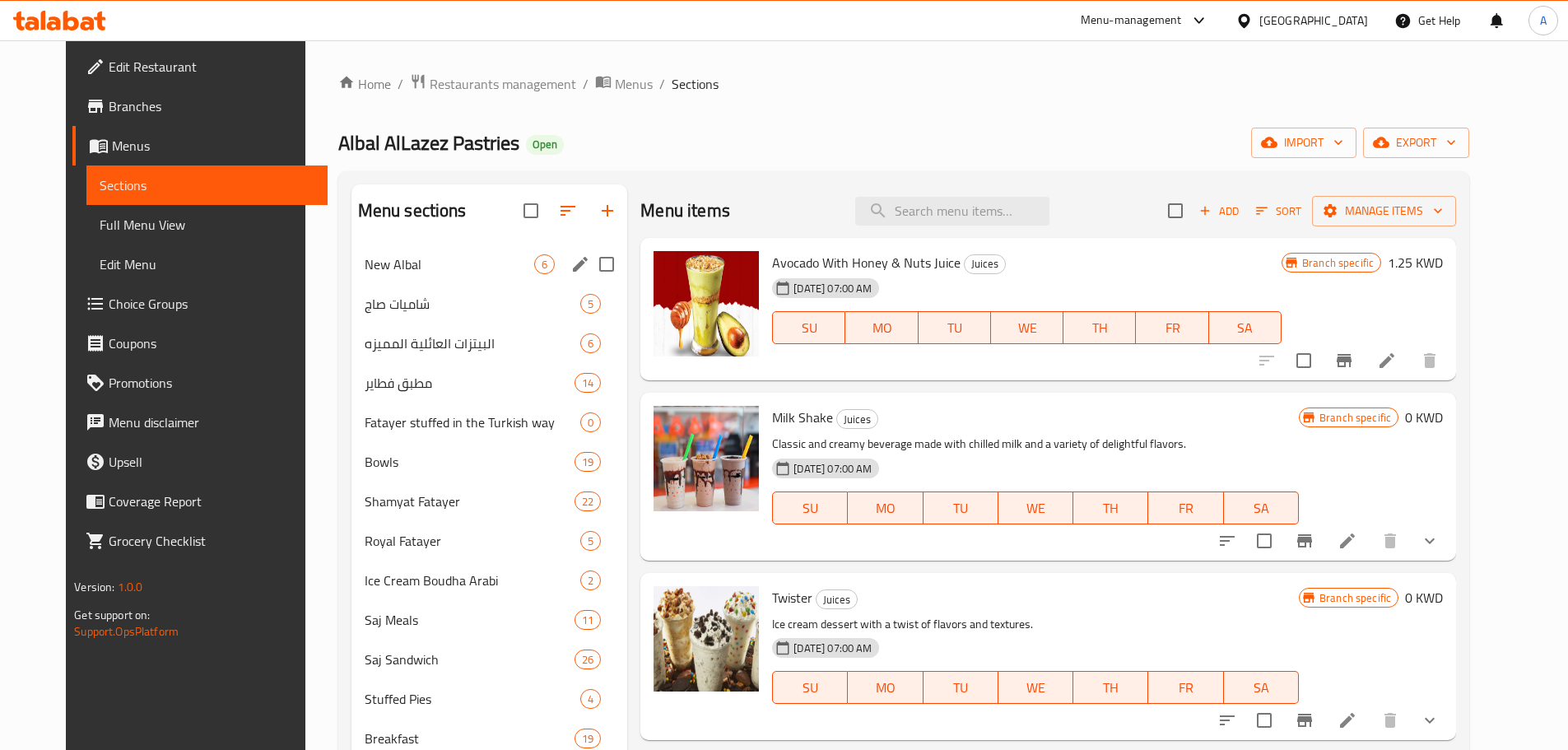
click at [398, 273] on span "New Albal" at bounding box center [448, 264] width 169 height 19
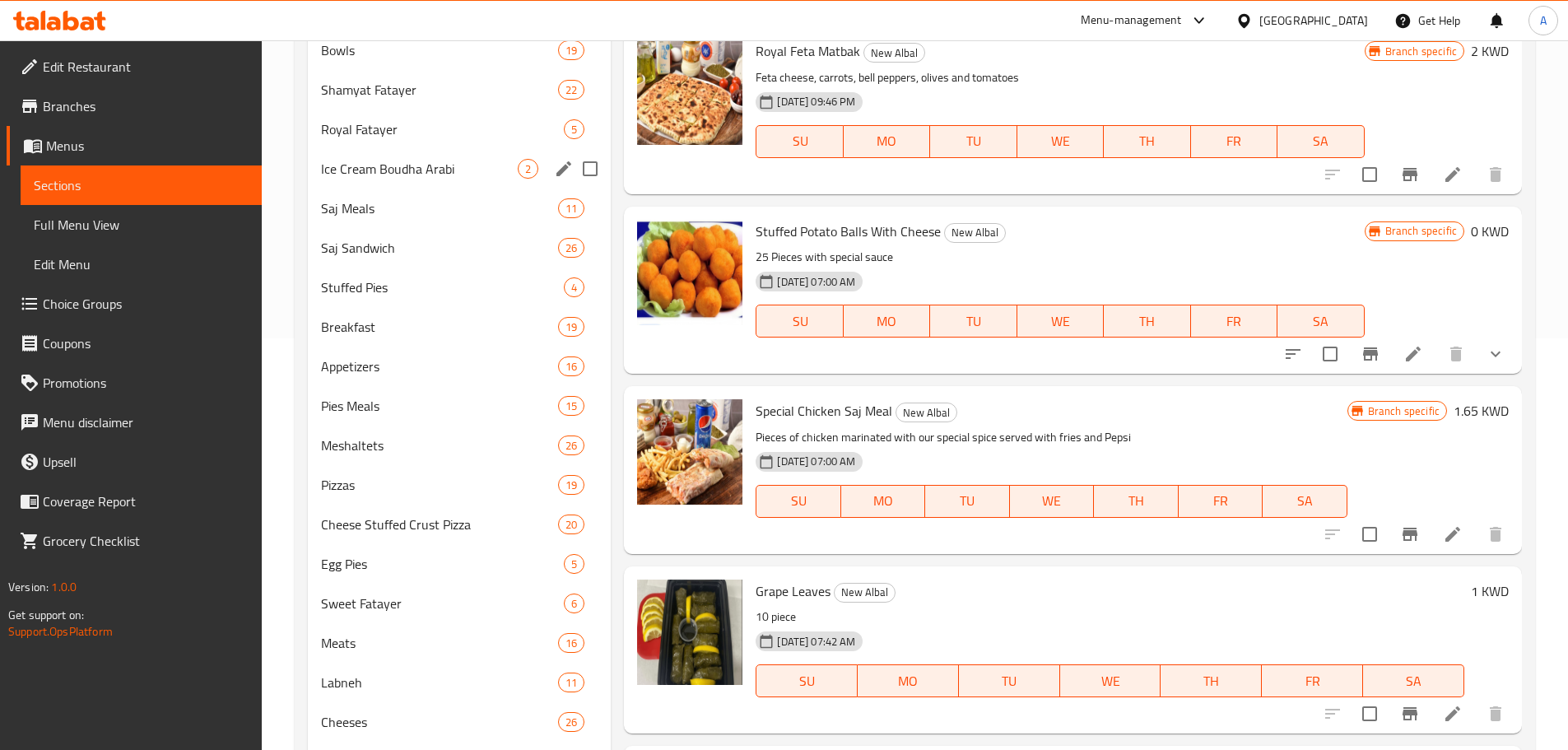
scroll to position [247, 0]
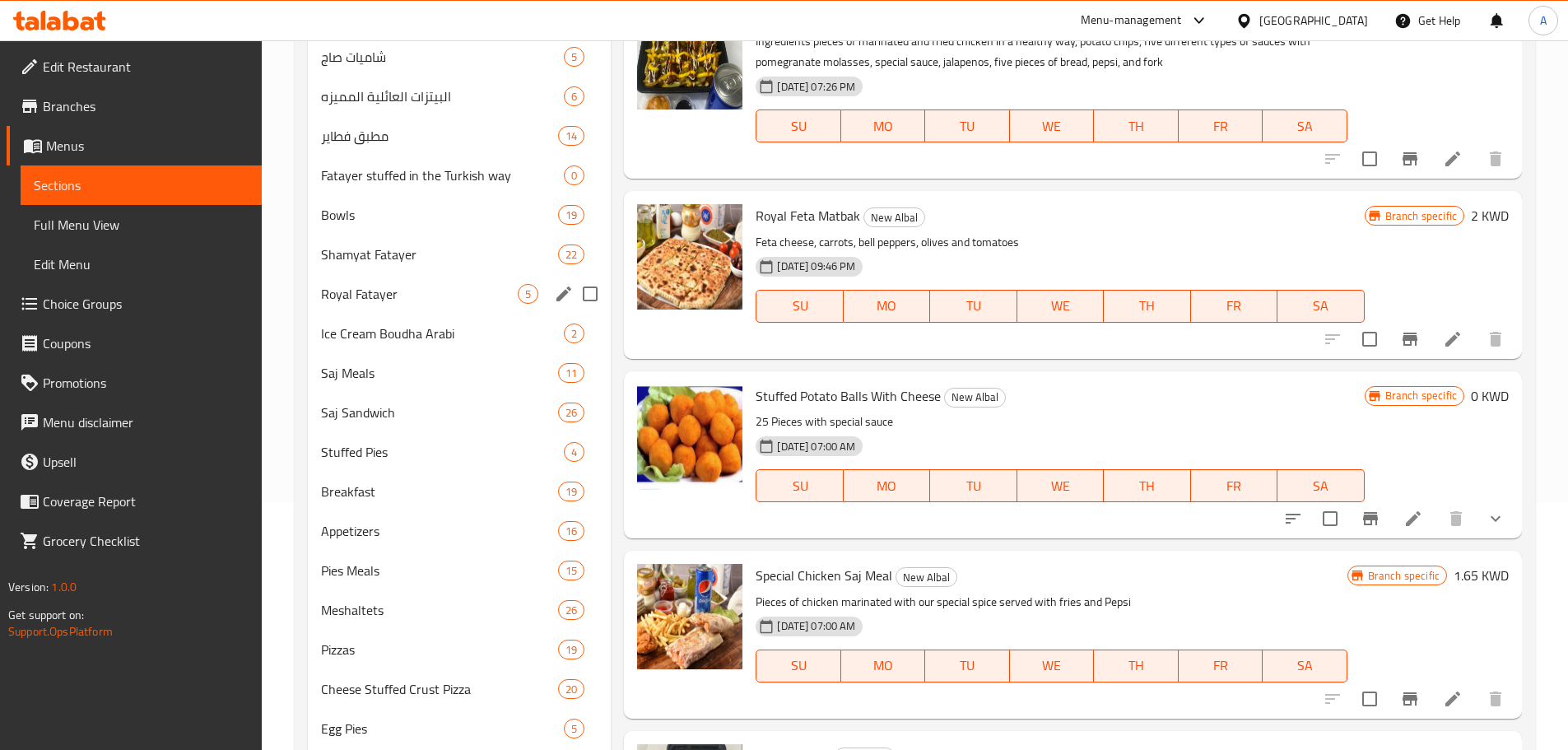
click at [448, 304] on div "Royal Fatayer 5" at bounding box center [460, 294] width 303 height 40
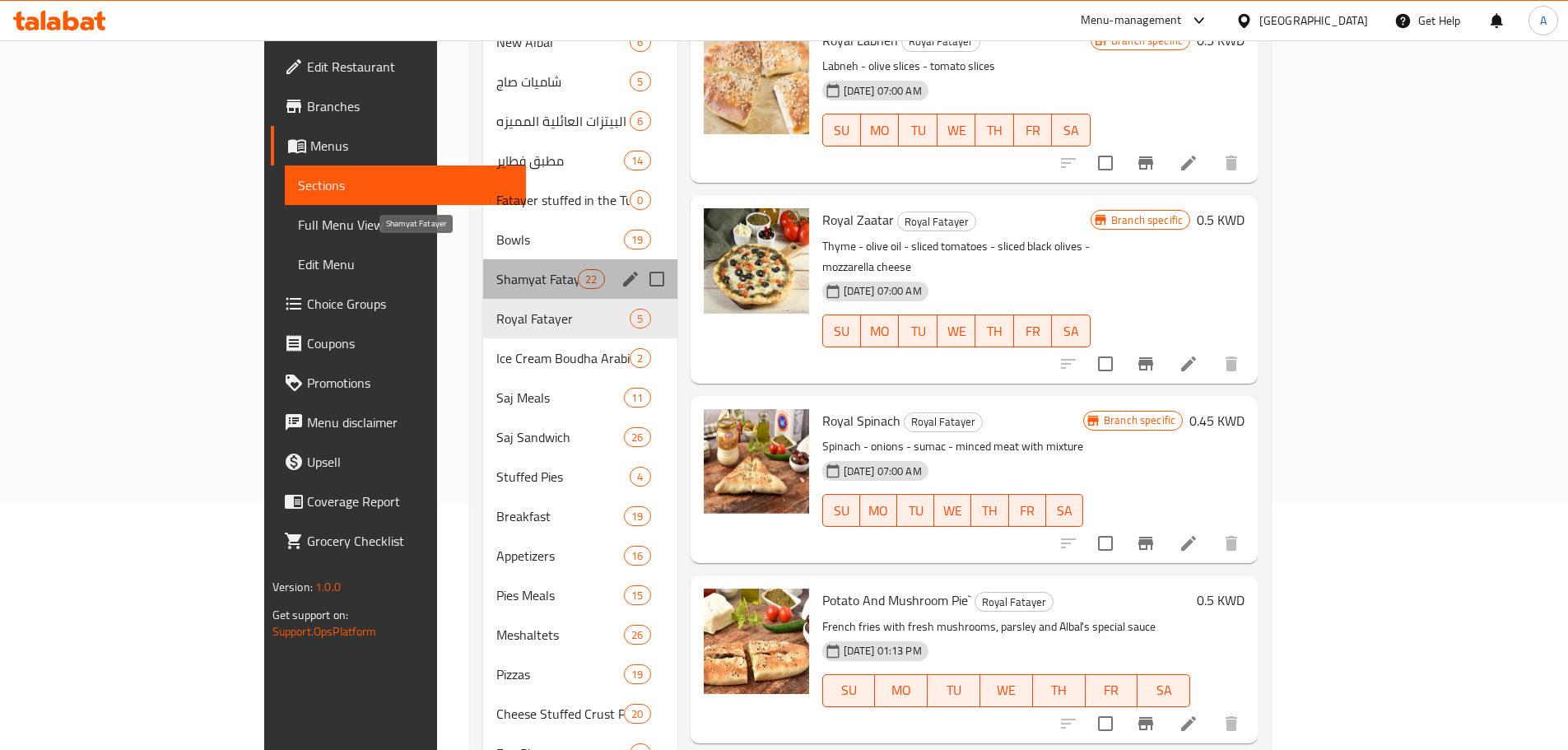
click at [497, 270] on span "Shamyat Fatayer" at bounding box center [537, 279] width 81 height 19
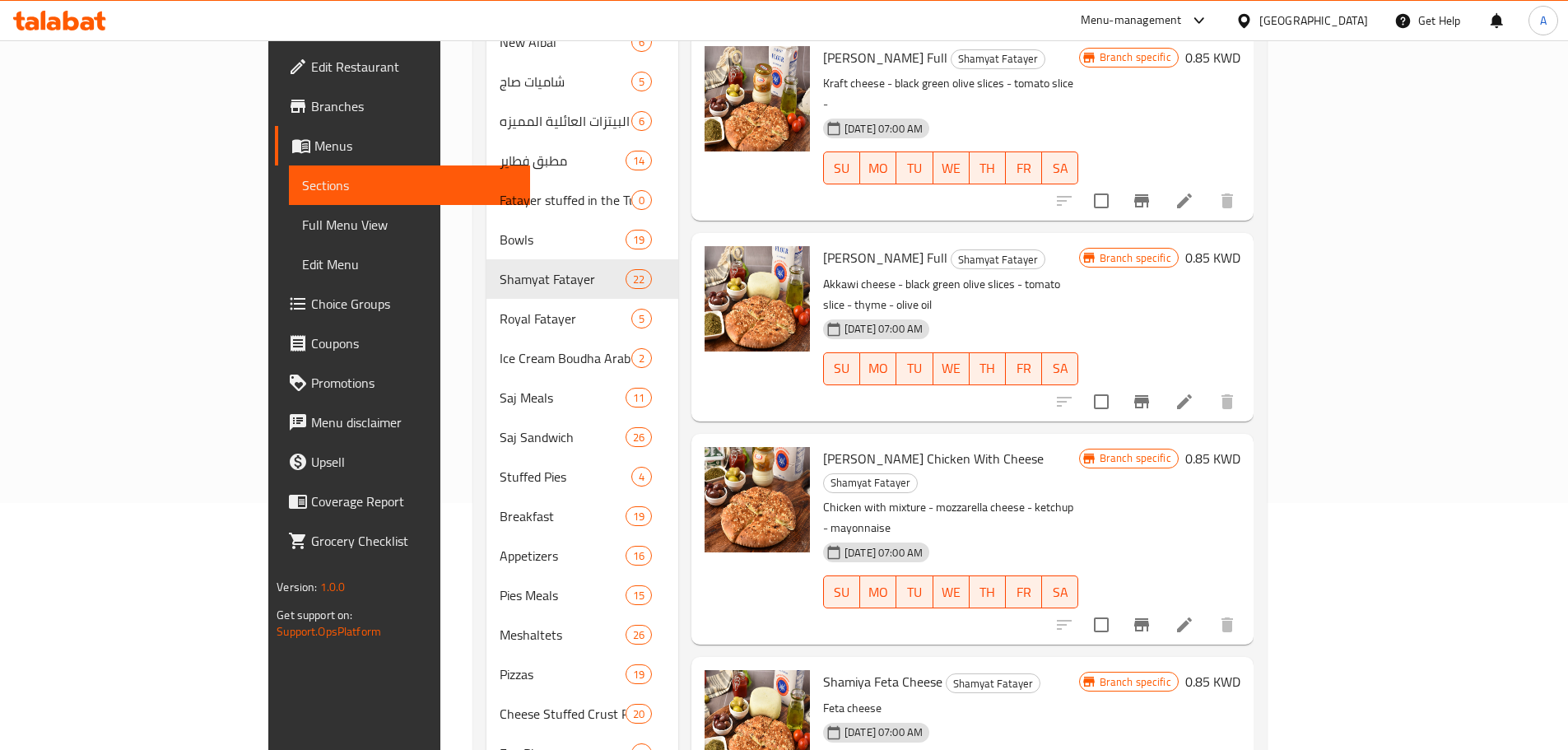
scroll to position [82, 0]
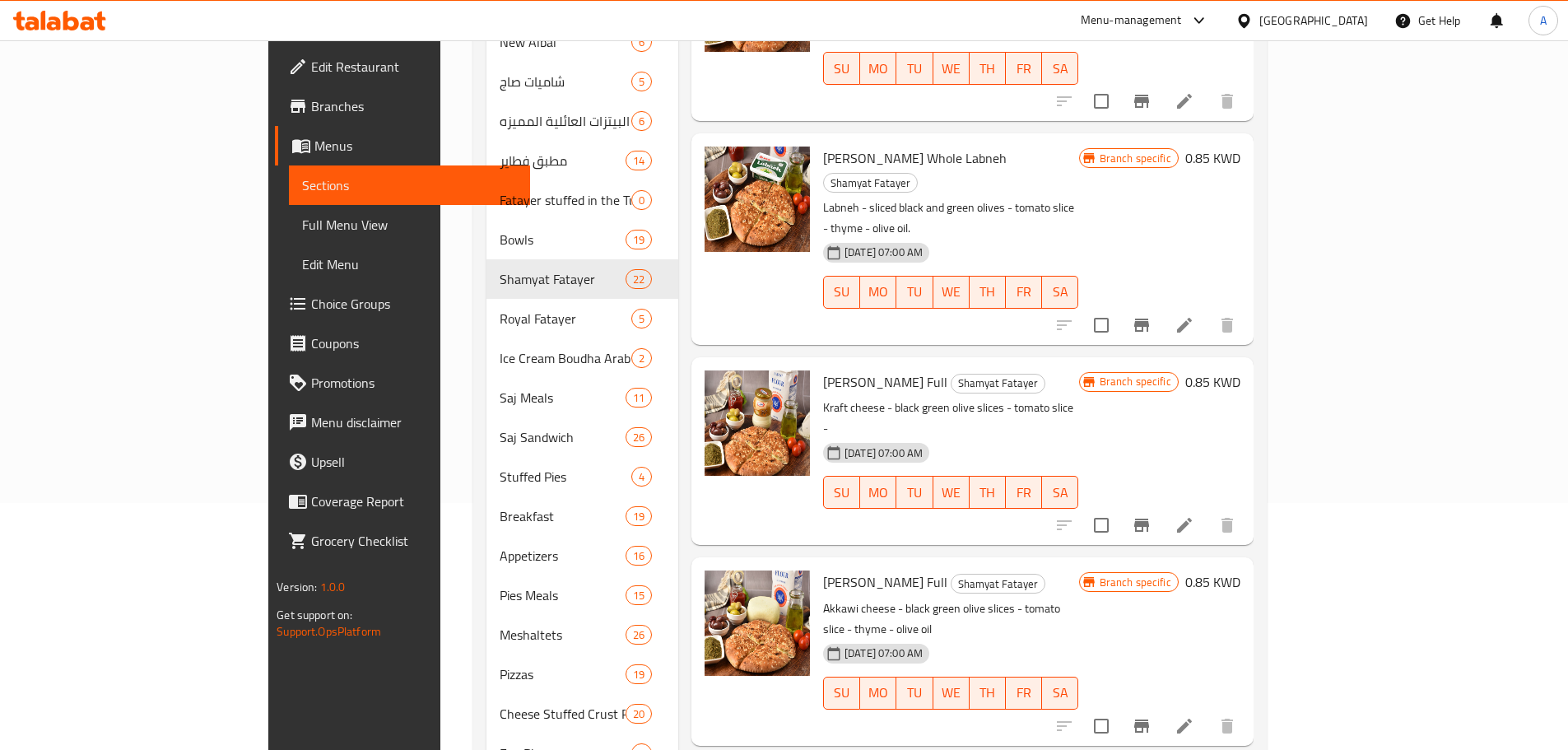
click at [311, 108] on span "Branches" at bounding box center [413, 106] width 206 height 19
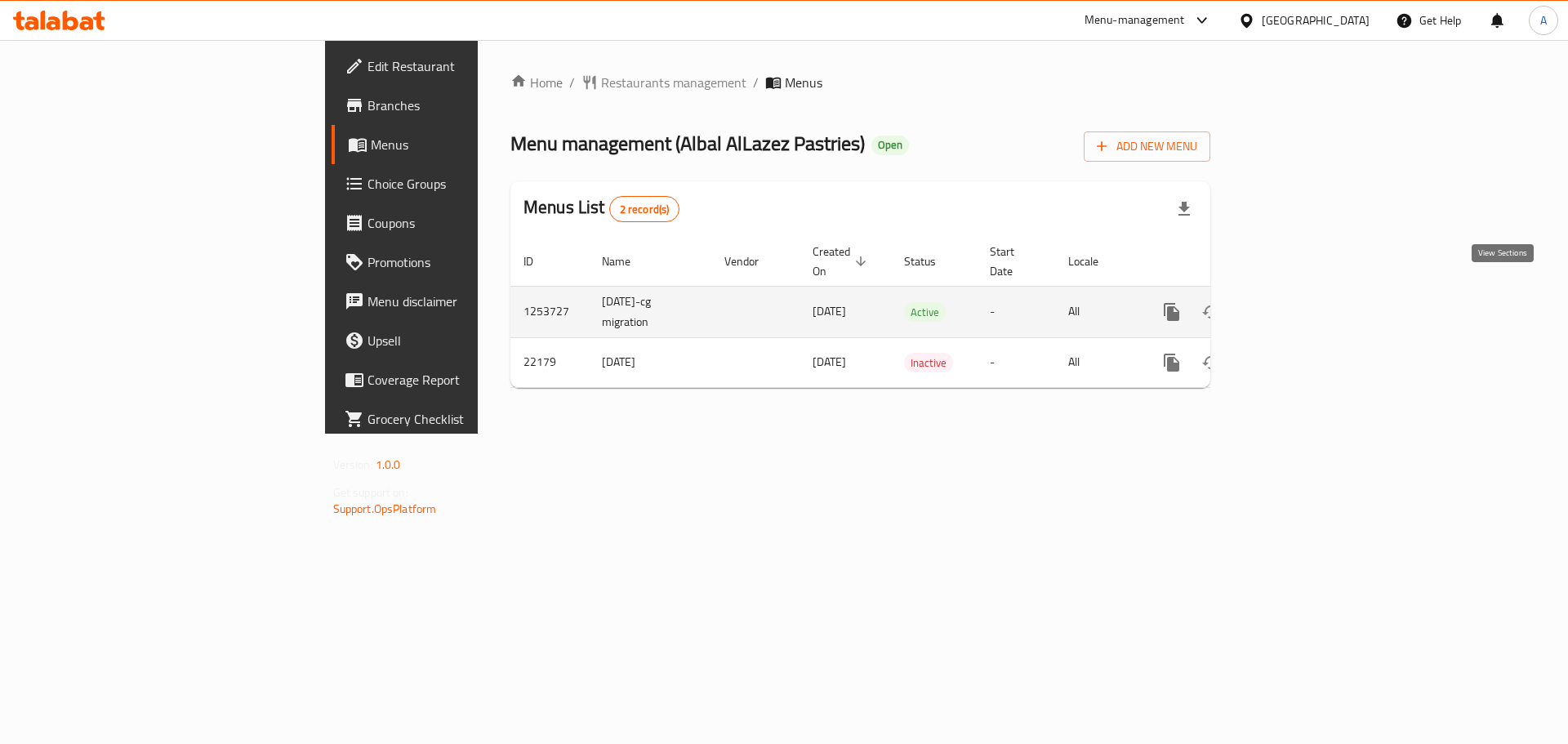
click at [1309, 305] on link "enhanced table" at bounding box center [1289, 312] width 39 height 39
